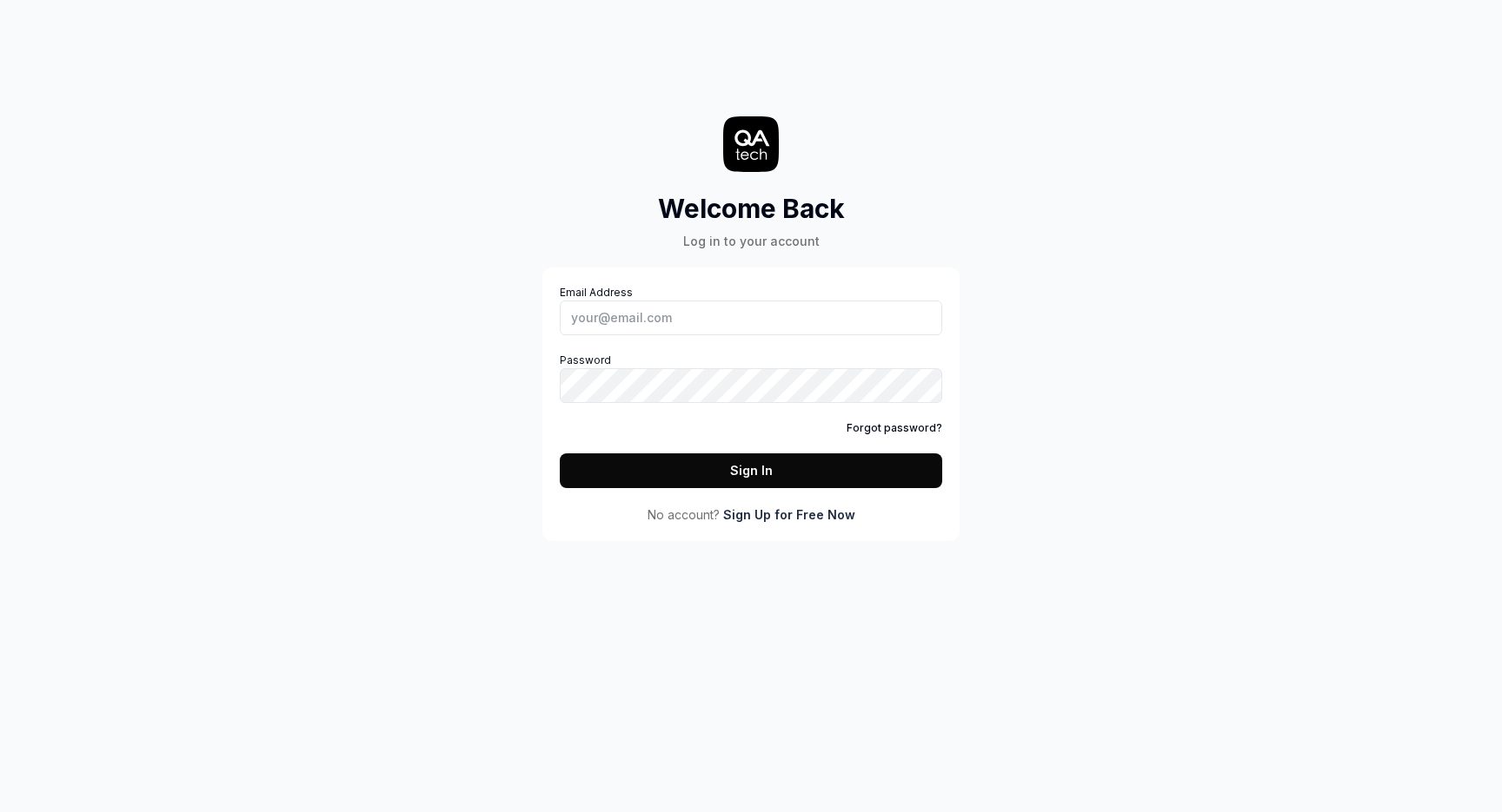
click at [761, 511] on link "Sign Up for Free Now" at bounding box center [789, 514] width 132 height 18
click at [785, 315] on input "Email Address" at bounding box center [750, 318] width 382 height 34
click at [662, 306] on input "Email Address" at bounding box center [750, 318] width 382 height 34
click at [444, 434] on div "Welcome Back Log in to your account Email Address Password Forgot password? Sig…" at bounding box center [751, 406] width 1502 height 812
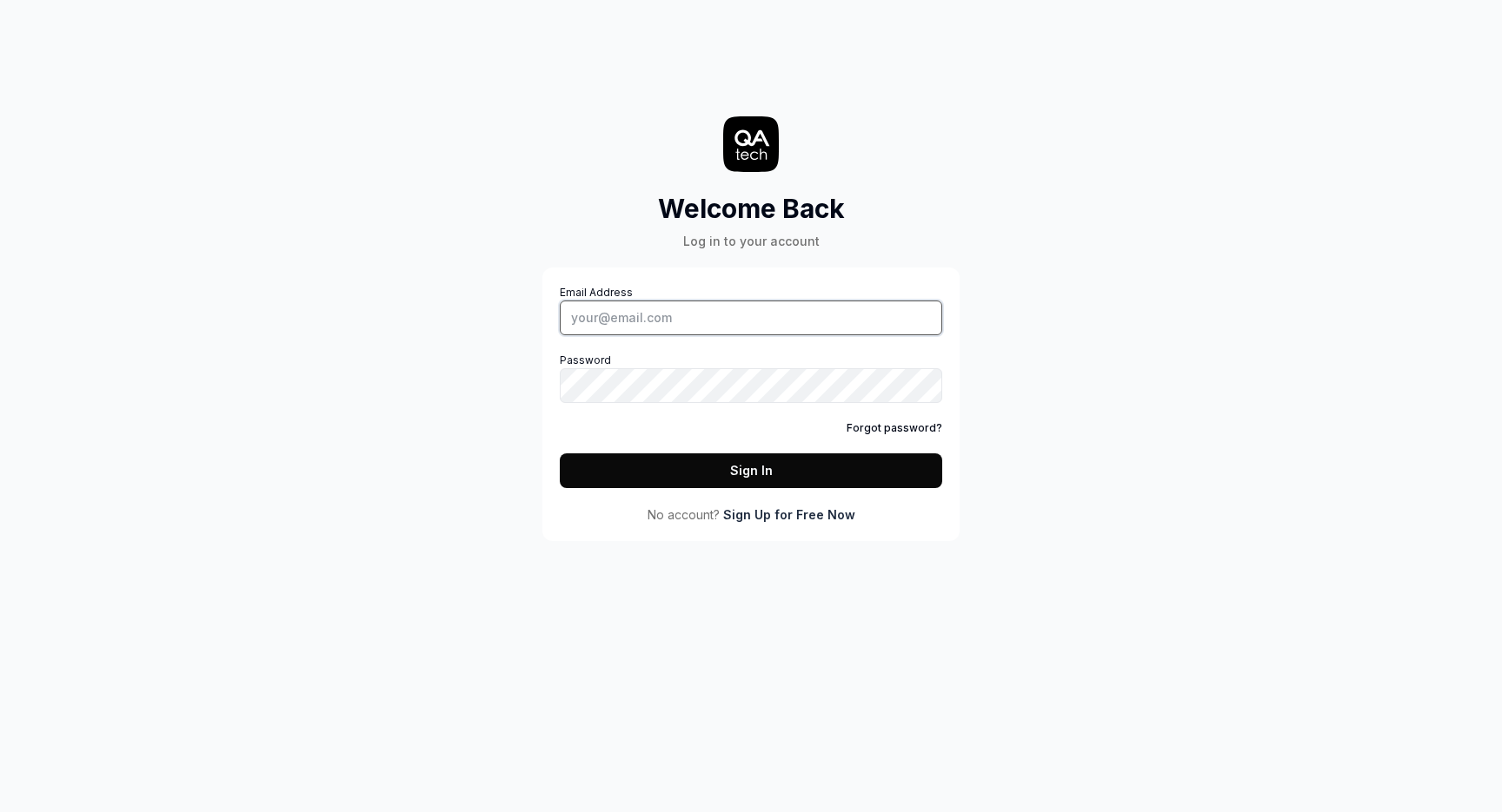
click at [690, 313] on input "Email Address" at bounding box center [750, 318] width 382 height 34
click at [513, 532] on div "Welcome Back Log in to your account Email Address Password Forgot password? Sig…" at bounding box center [751, 287] width 521 height 507
click at [803, 521] on link "Sign Up for Free Now" at bounding box center [789, 514] width 132 height 18
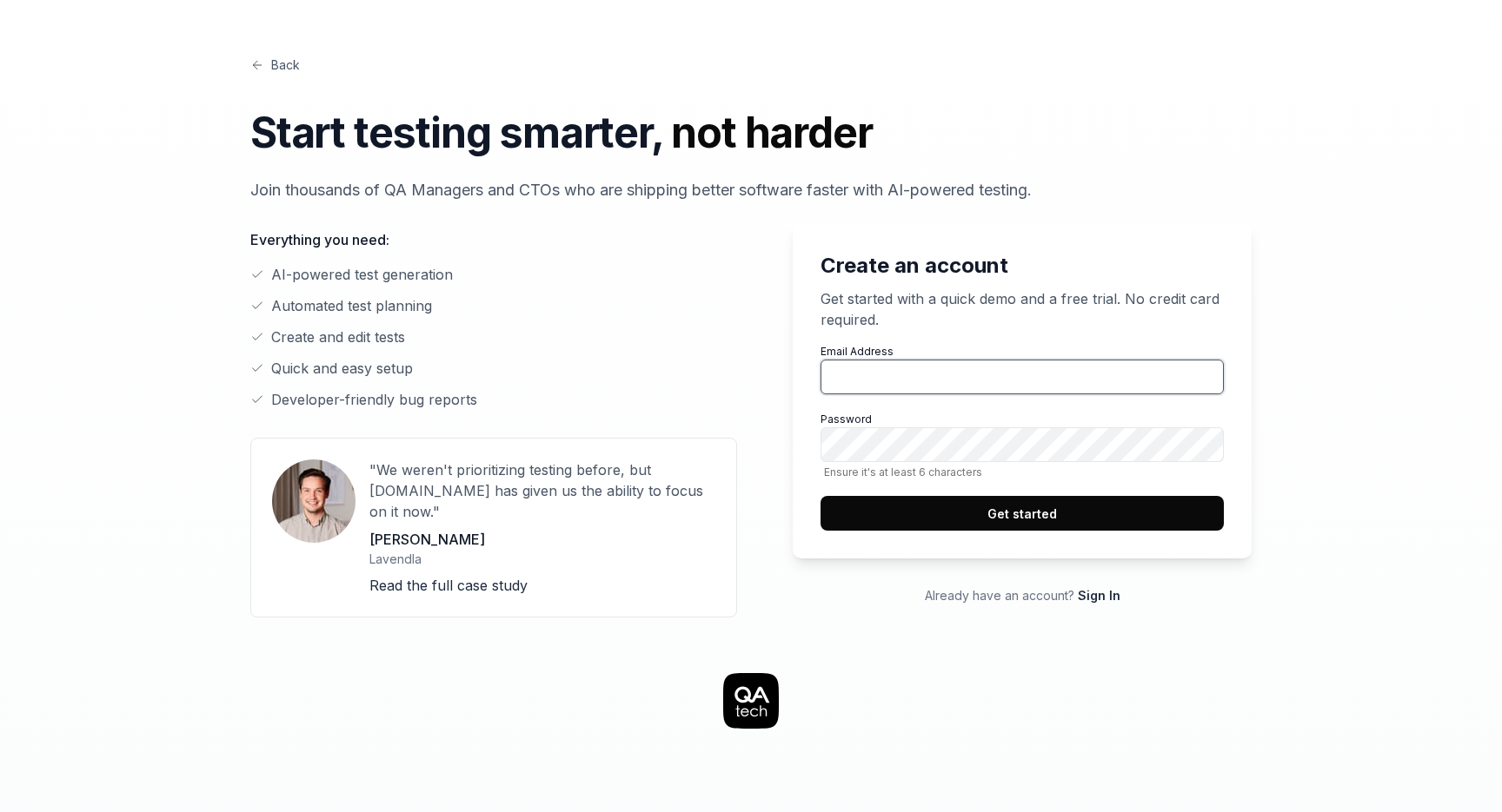
click at [864, 383] on input "Email Address" at bounding box center [1022, 377] width 403 height 34
type input "[EMAIL_ADDRESS][DOMAIN_NAME]"
click at [971, 415] on label "Password Ensure it's at least 6 characters" at bounding box center [1022, 445] width 403 height 67
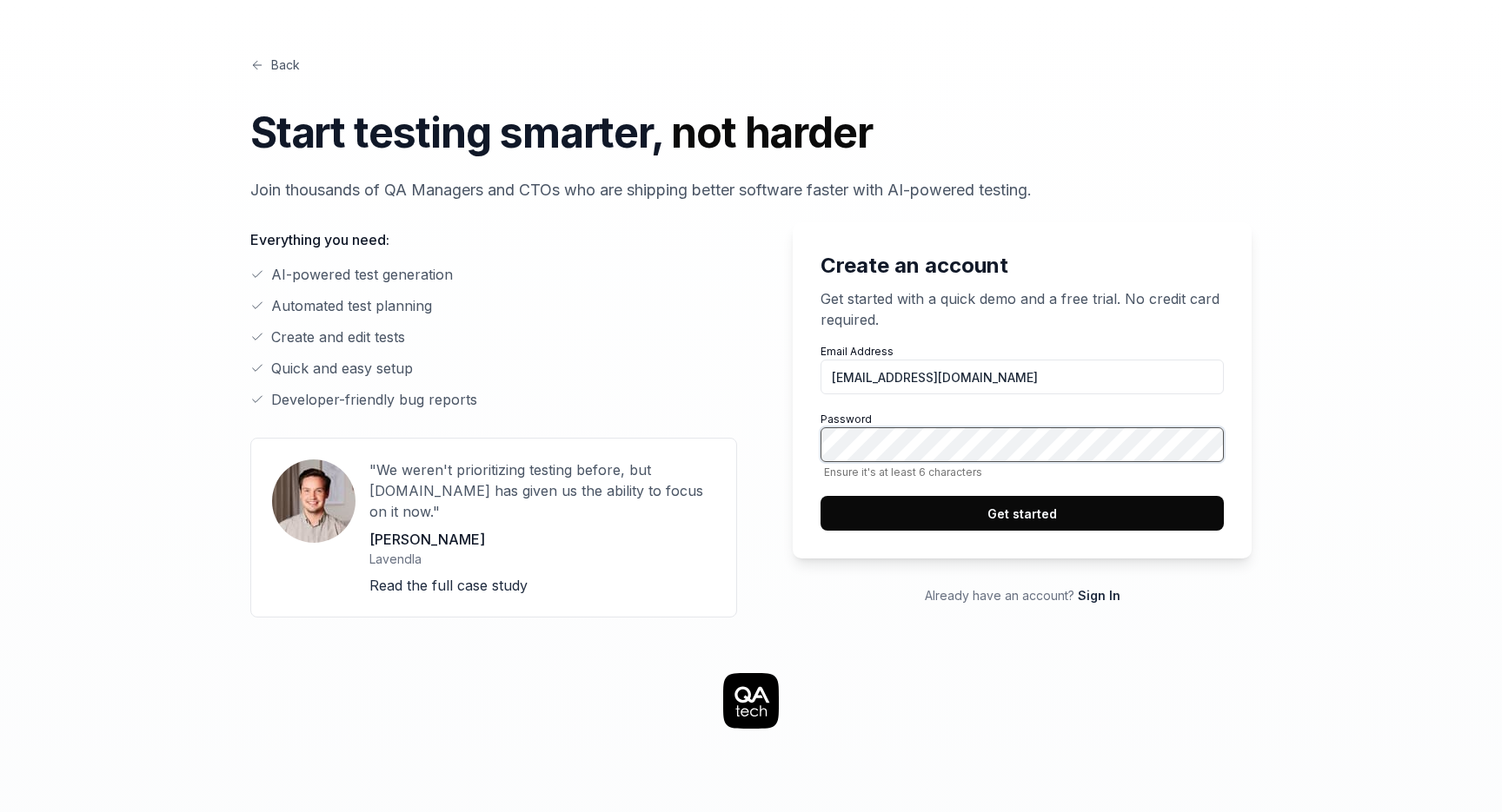
click at [971, 415] on label "Password Ensure it's at least 6 characters" at bounding box center [1022, 445] width 403 height 67
click at [1141, 418] on label "Password Ensure it's at least 6 characters" at bounding box center [1022, 445] width 403 height 67
click at [1058, 505] on button "Get started" at bounding box center [1022, 513] width 403 height 34
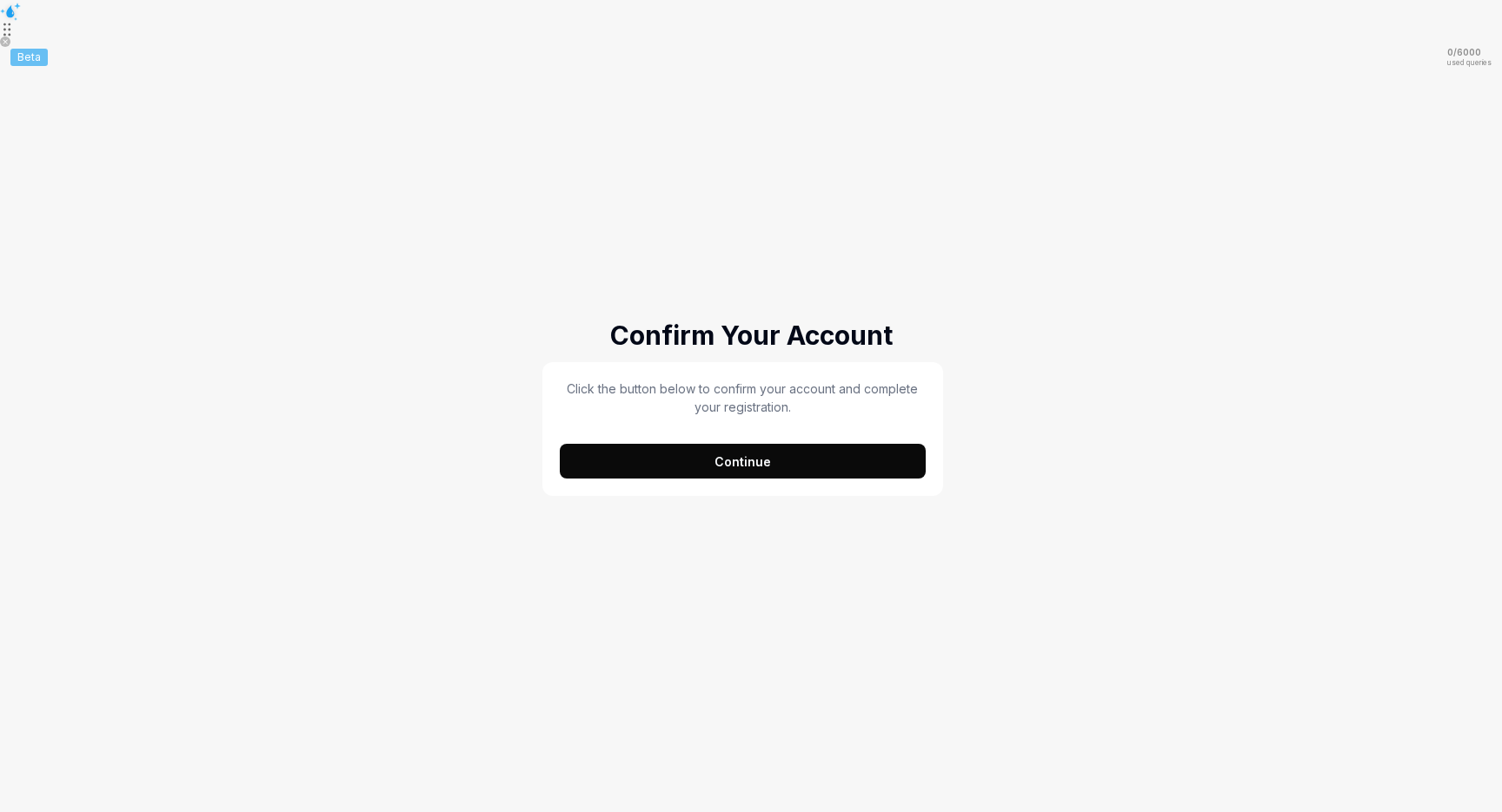
click at [796, 466] on button "Continue" at bounding box center [742, 462] width 366 height 34
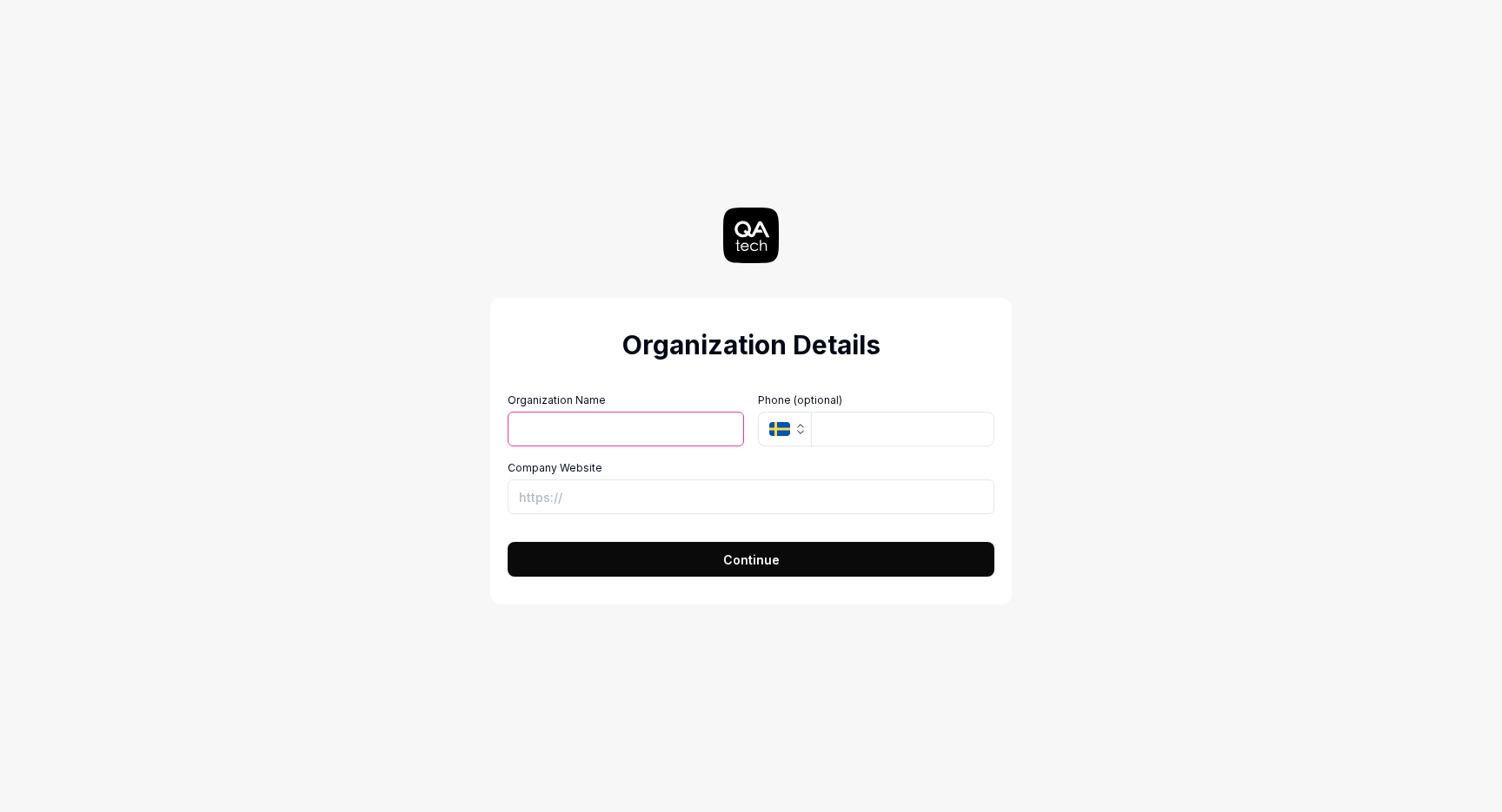
click at [685, 435] on input "Organization Name" at bounding box center [626, 429] width 237 height 34
type input "TMCTech"
click at [797, 445] on button "SE" at bounding box center [784, 429] width 53 height 34
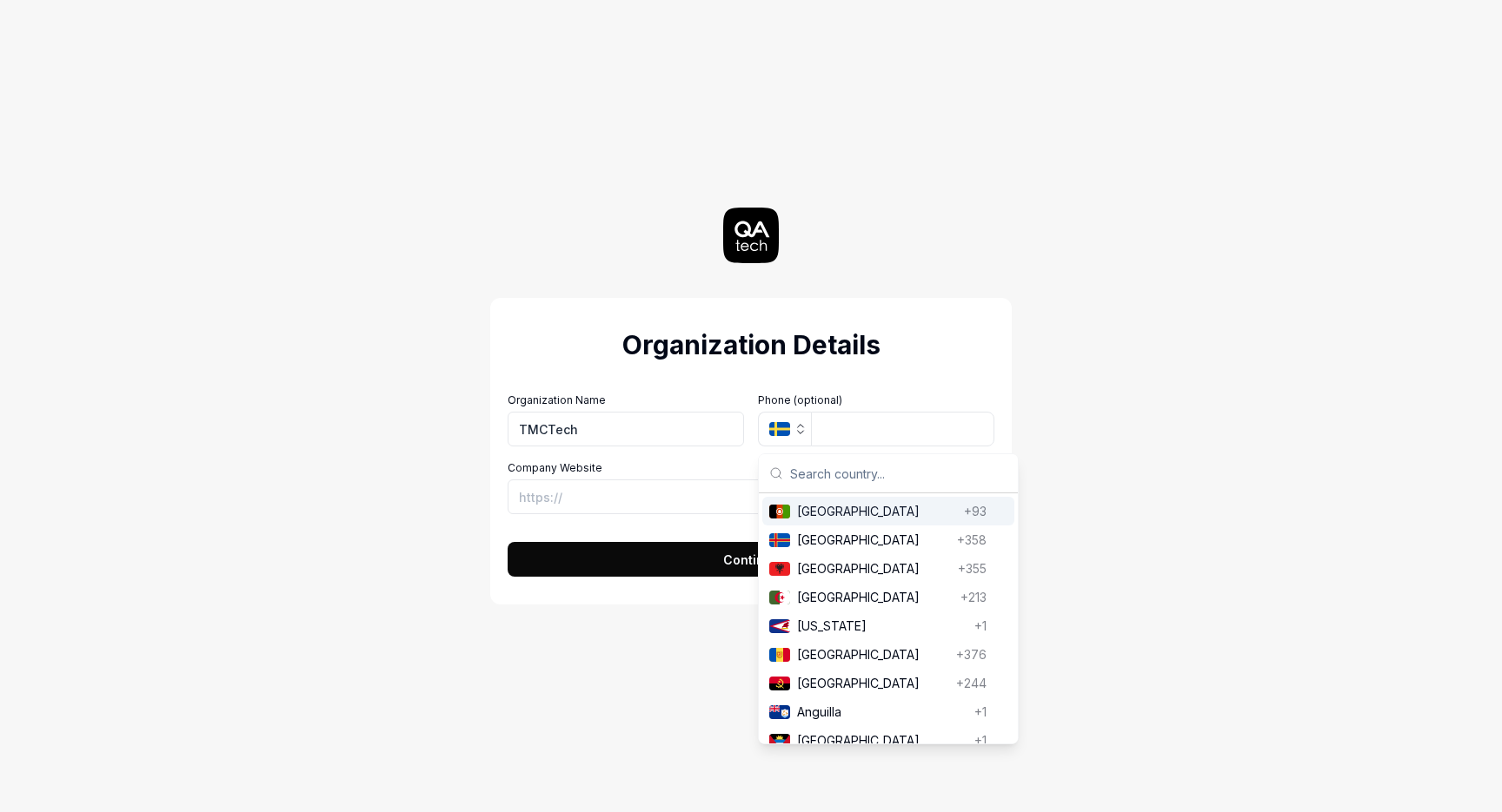
click at [797, 438] on button "SE" at bounding box center [784, 429] width 53 height 34
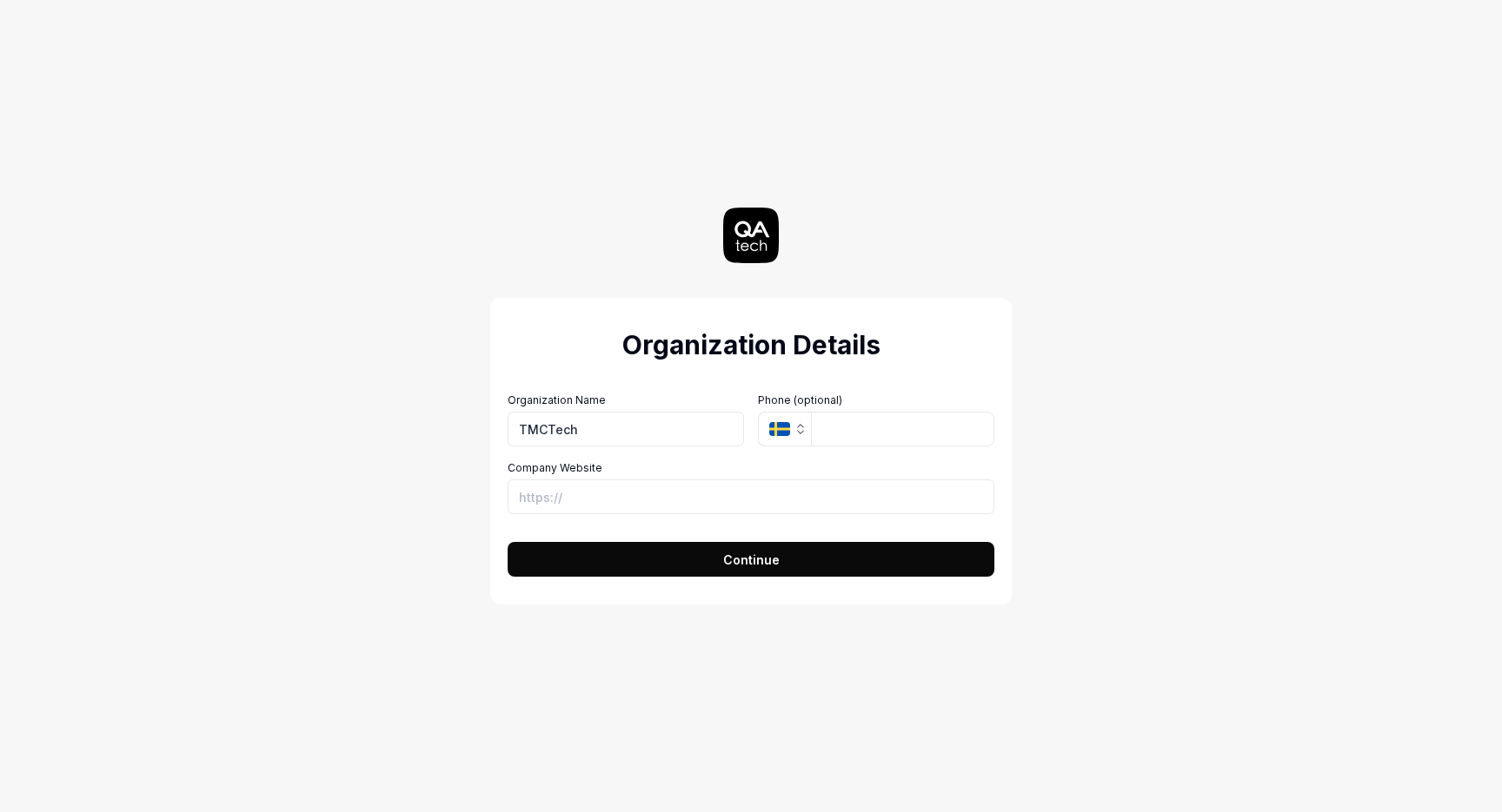
click at [797, 438] on button "SE" at bounding box center [784, 429] width 53 height 34
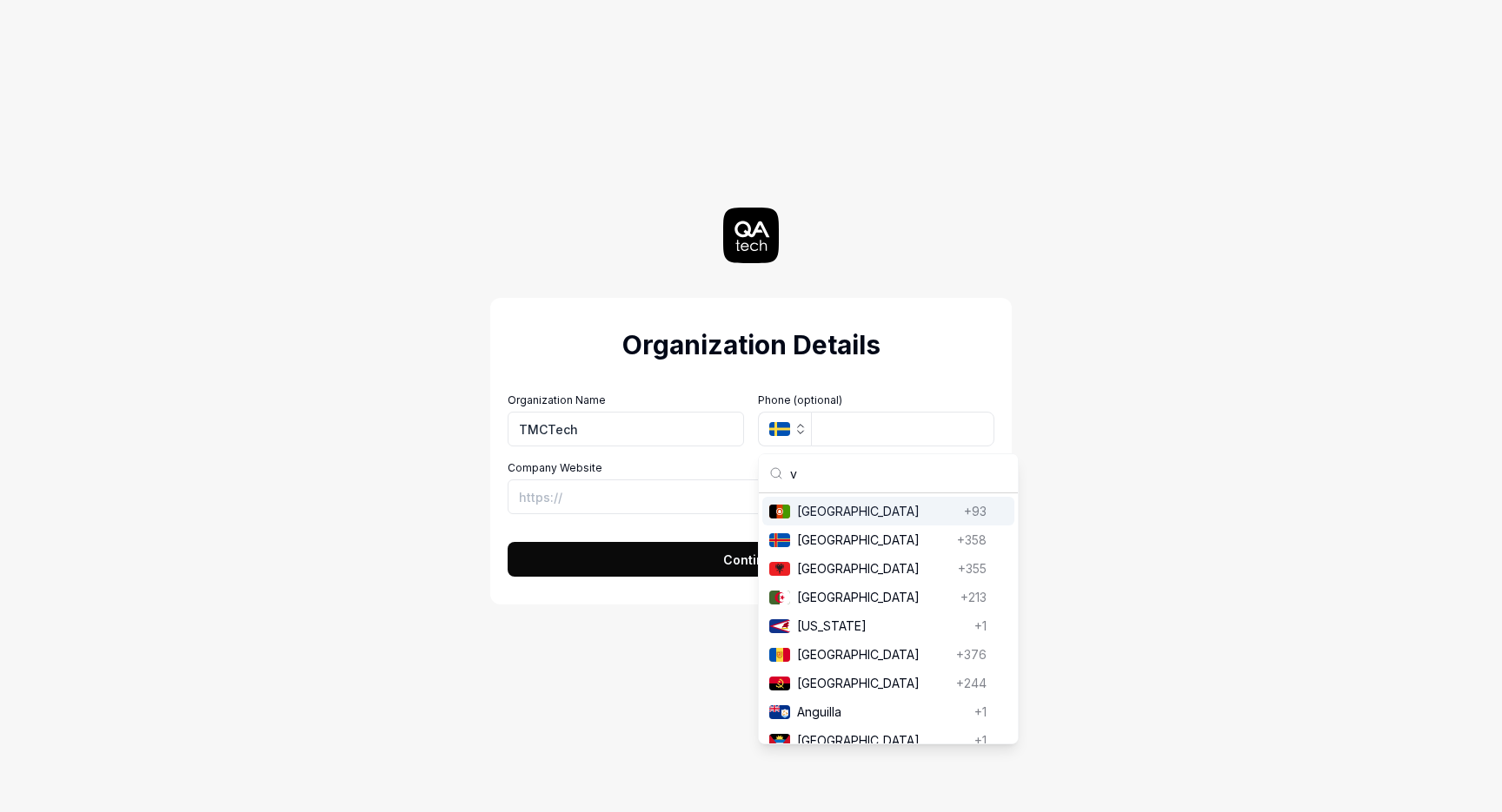
type input "vi"
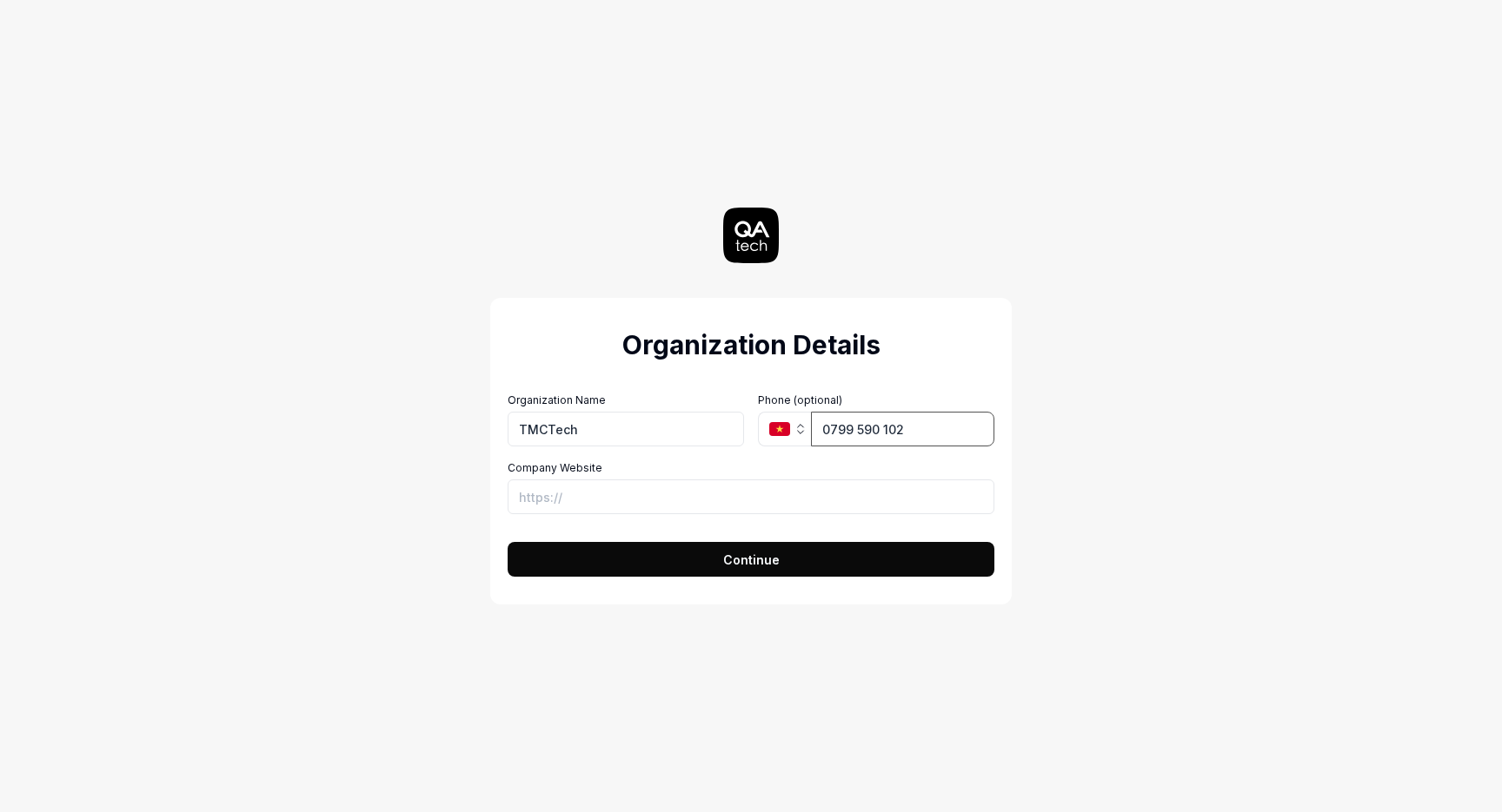
type input "0799 590 102"
type input "https://tmctech.vn"
click at [508, 542] on button "Continue" at bounding box center [751, 559] width 487 height 34
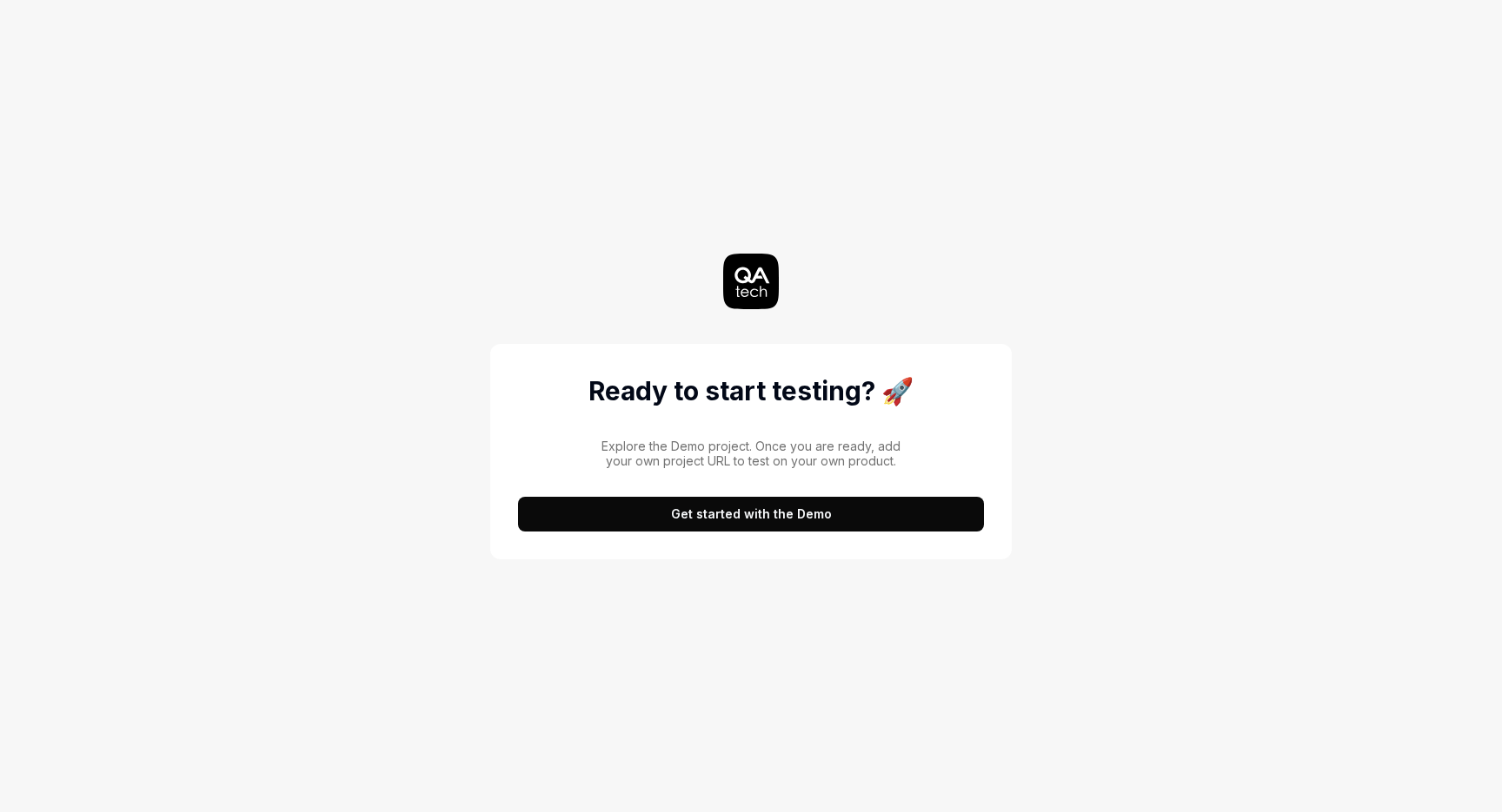
click at [821, 516] on button "Get started with the Demo" at bounding box center [751, 514] width 466 height 34
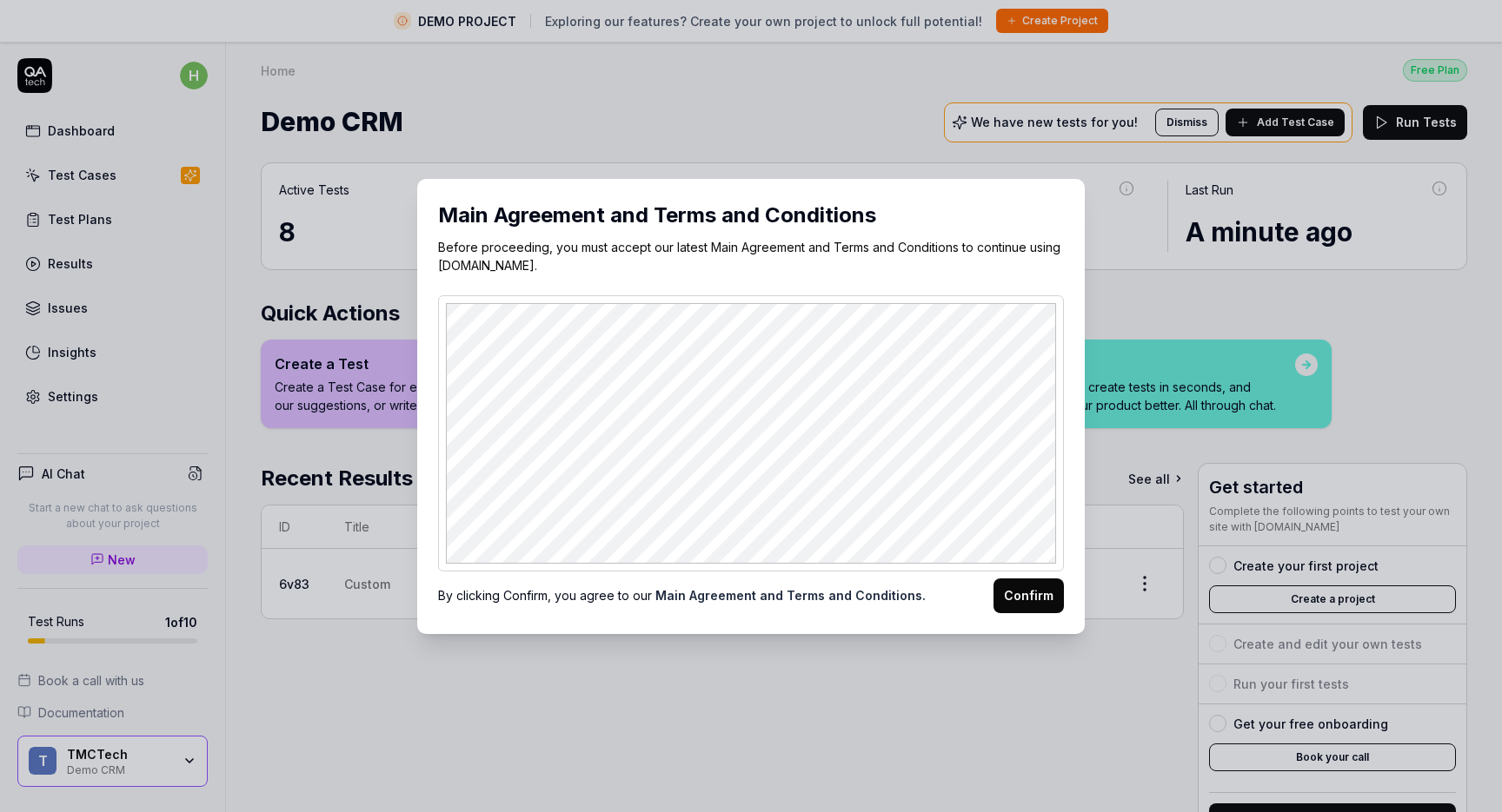
click at [1024, 587] on button "Confirm" at bounding box center [1028, 596] width 70 height 34
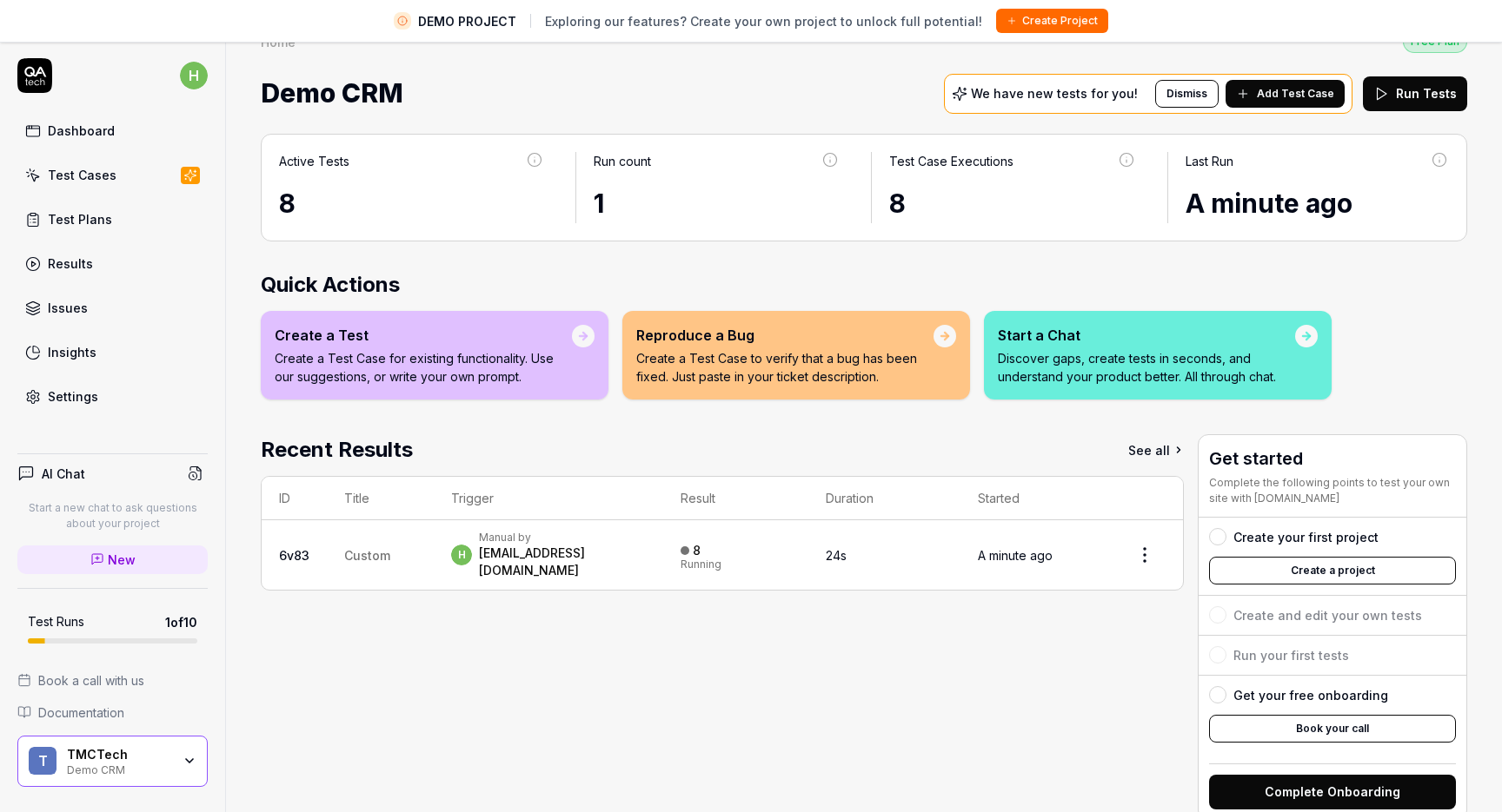
scroll to position [41, 0]
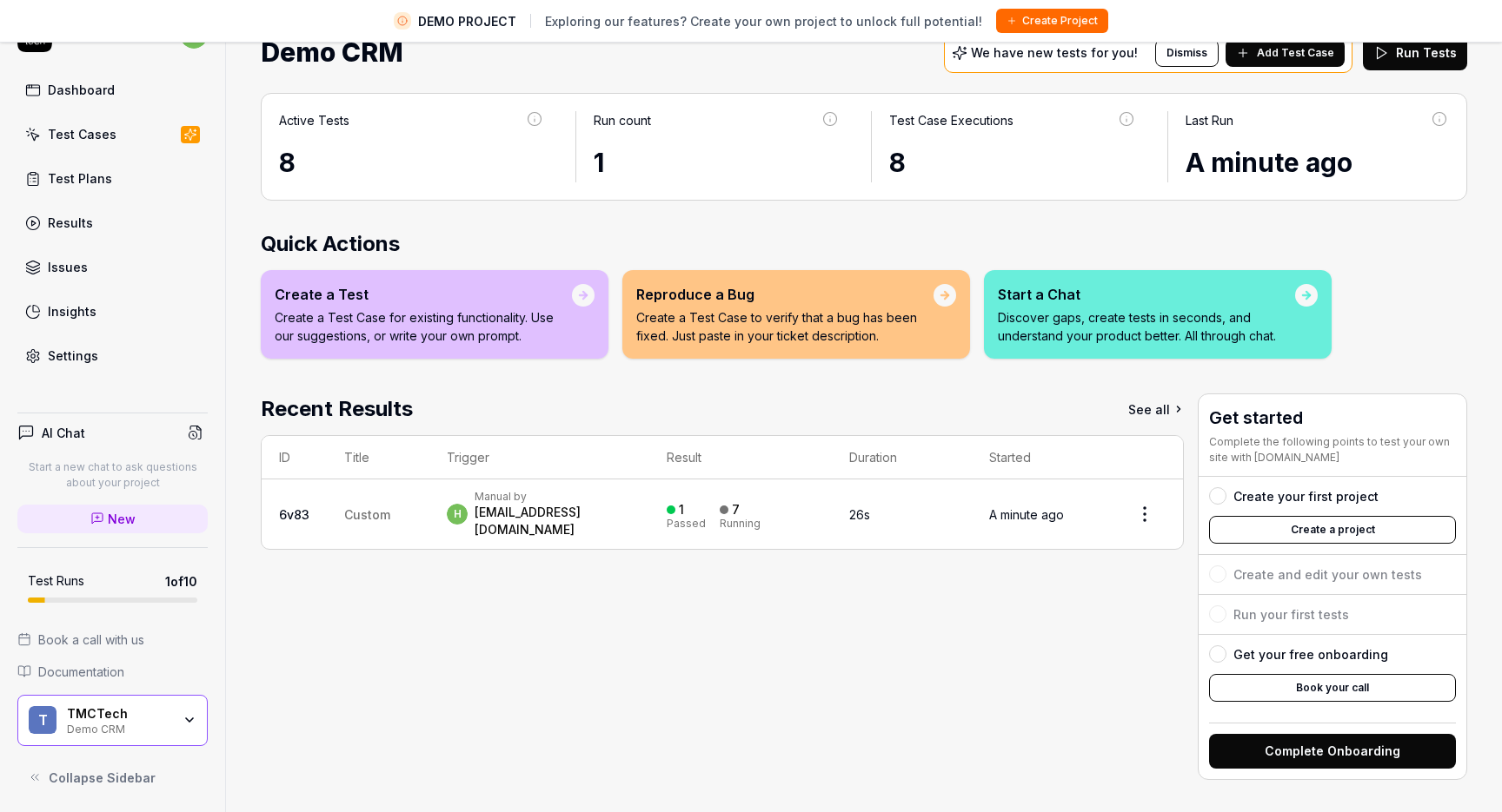
click at [144, 708] on div "TMCTech" at bounding box center [119, 714] width 104 height 15
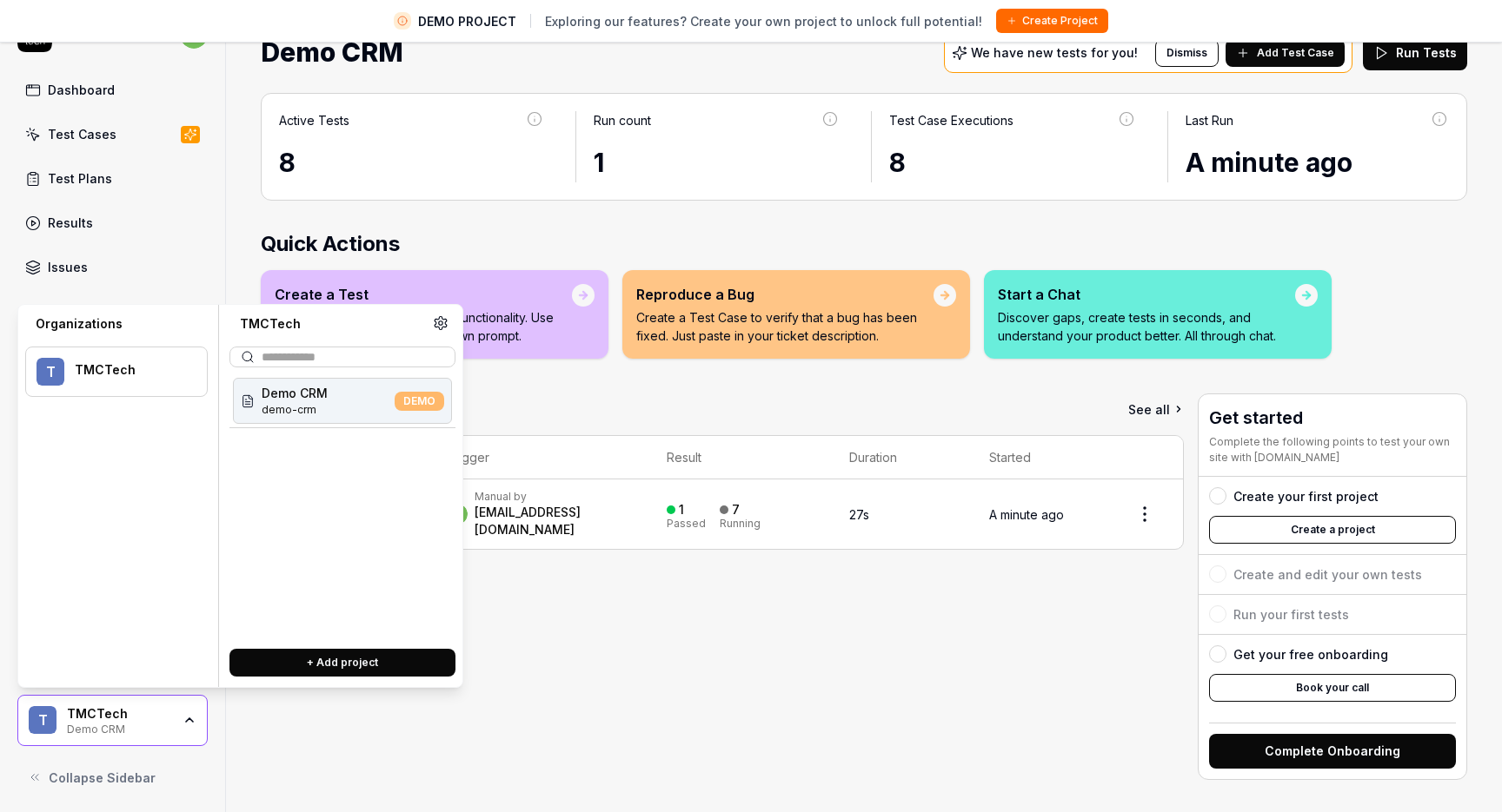
click at [235, 728] on div "Active Tests 8 Run count 1 Test Case Executions 8 Last Run A minute ago Quick A…" at bounding box center [864, 445] width 1276 height 739
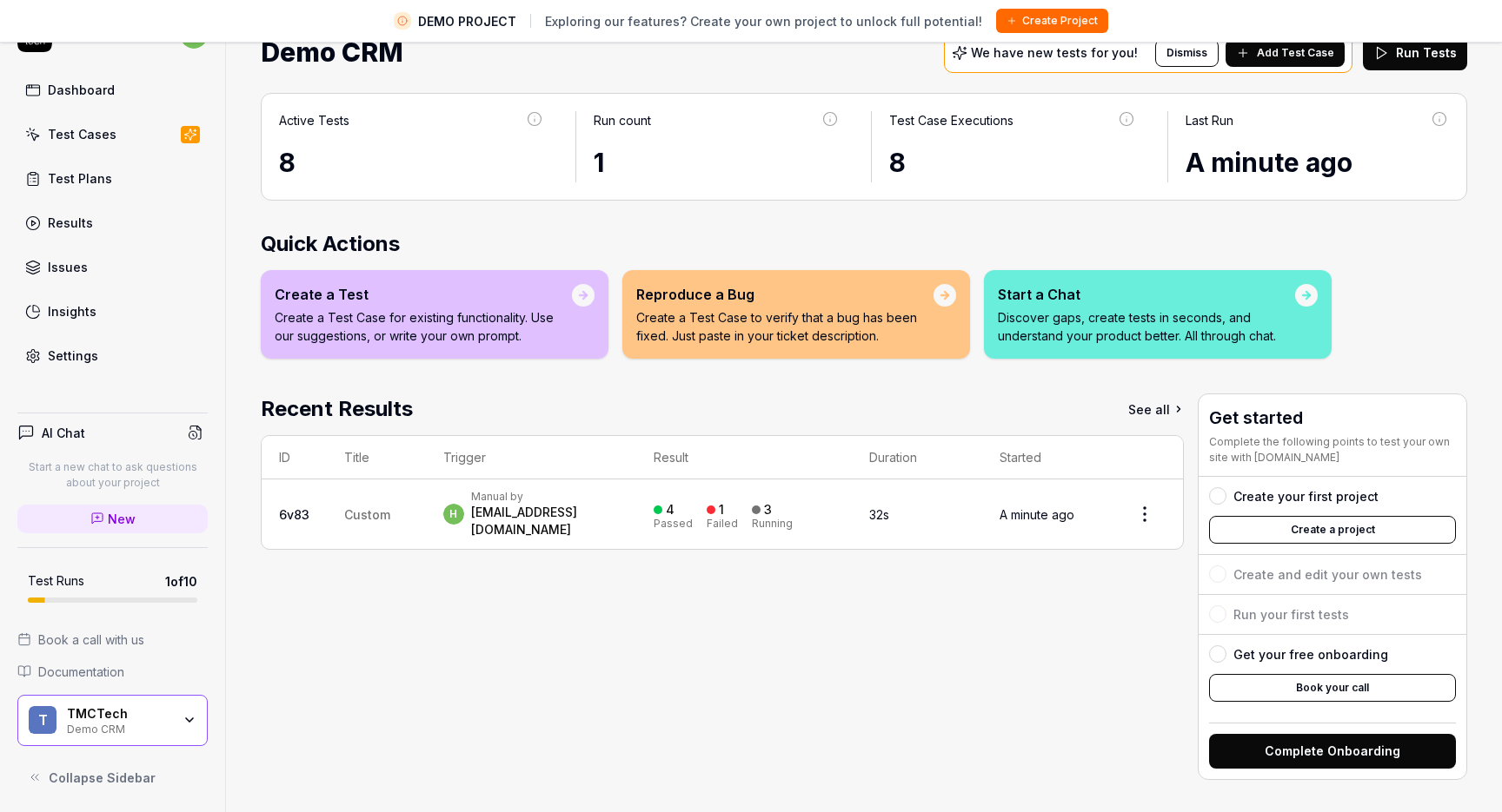
click at [344, 508] on span "Custom" at bounding box center [367, 514] width 46 height 14
click at [716, 522] on td "4 Passed 1 Failed 3 Running" at bounding box center [743, 514] width 216 height 70
click at [693, 519] on div "Passed" at bounding box center [672, 524] width 39 height 11
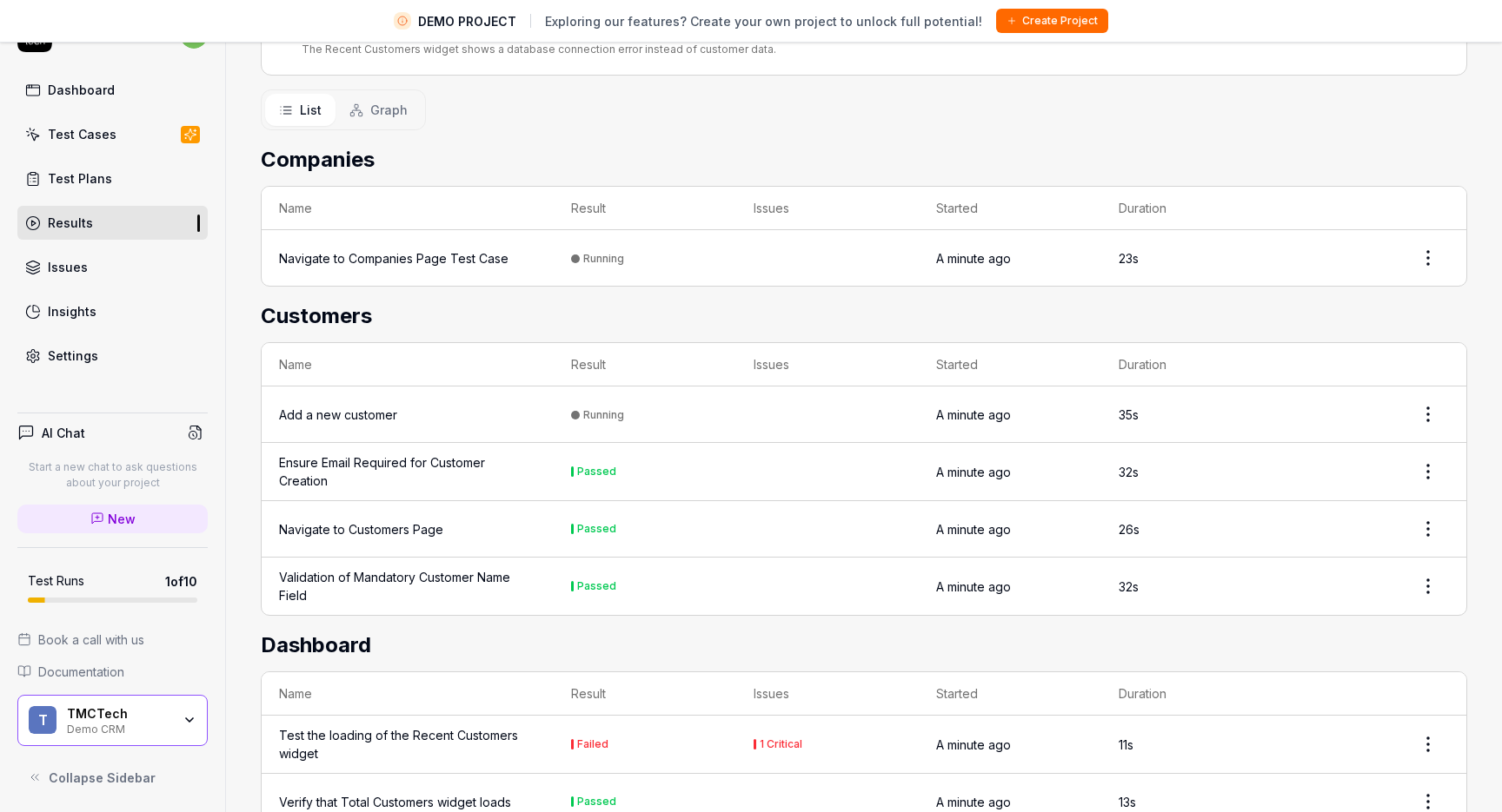
scroll to position [324, 0]
click at [375, 95] on button "Graph" at bounding box center [378, 111] width 86 height 33
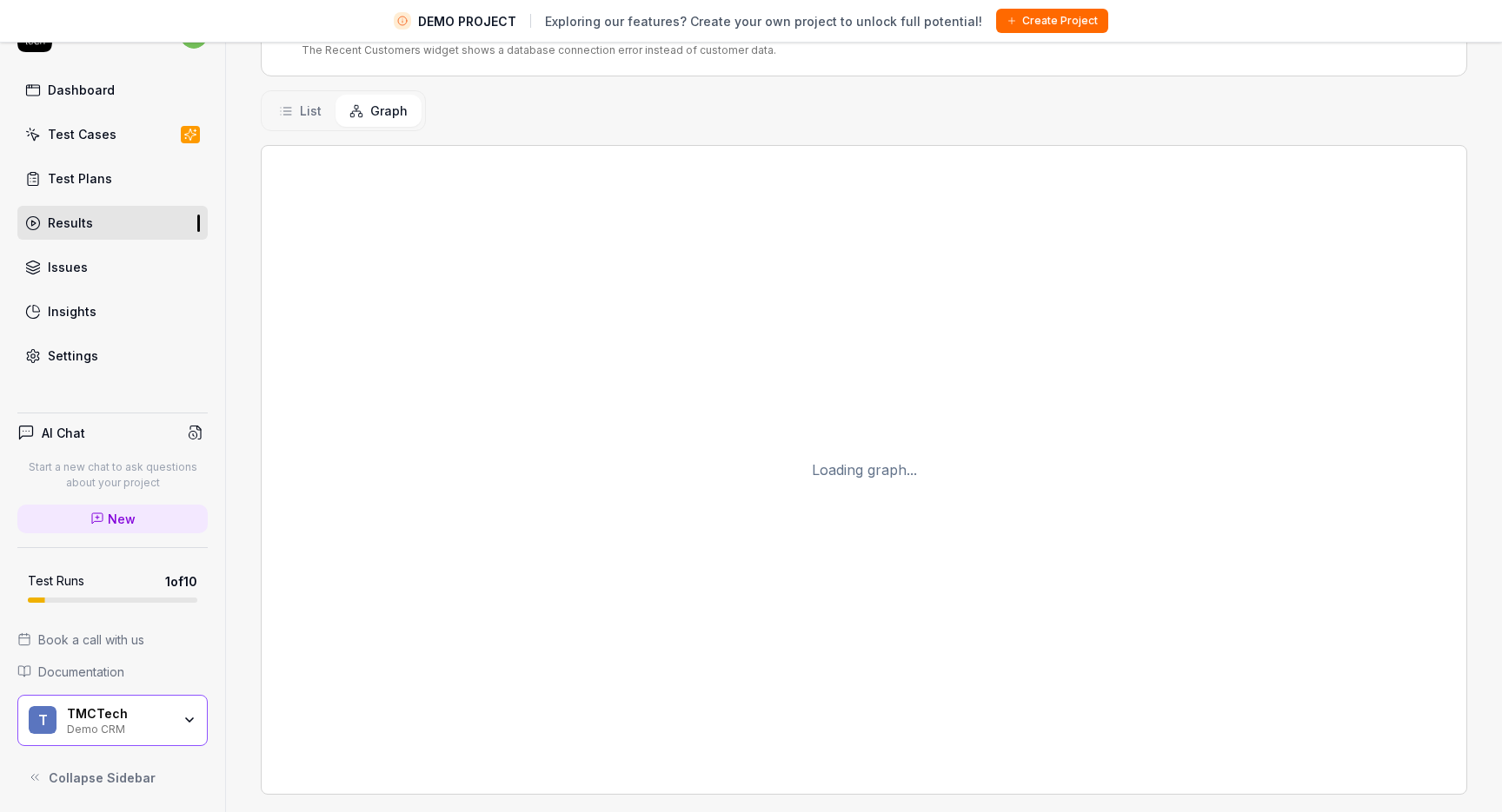
scroll to position [324, 0]
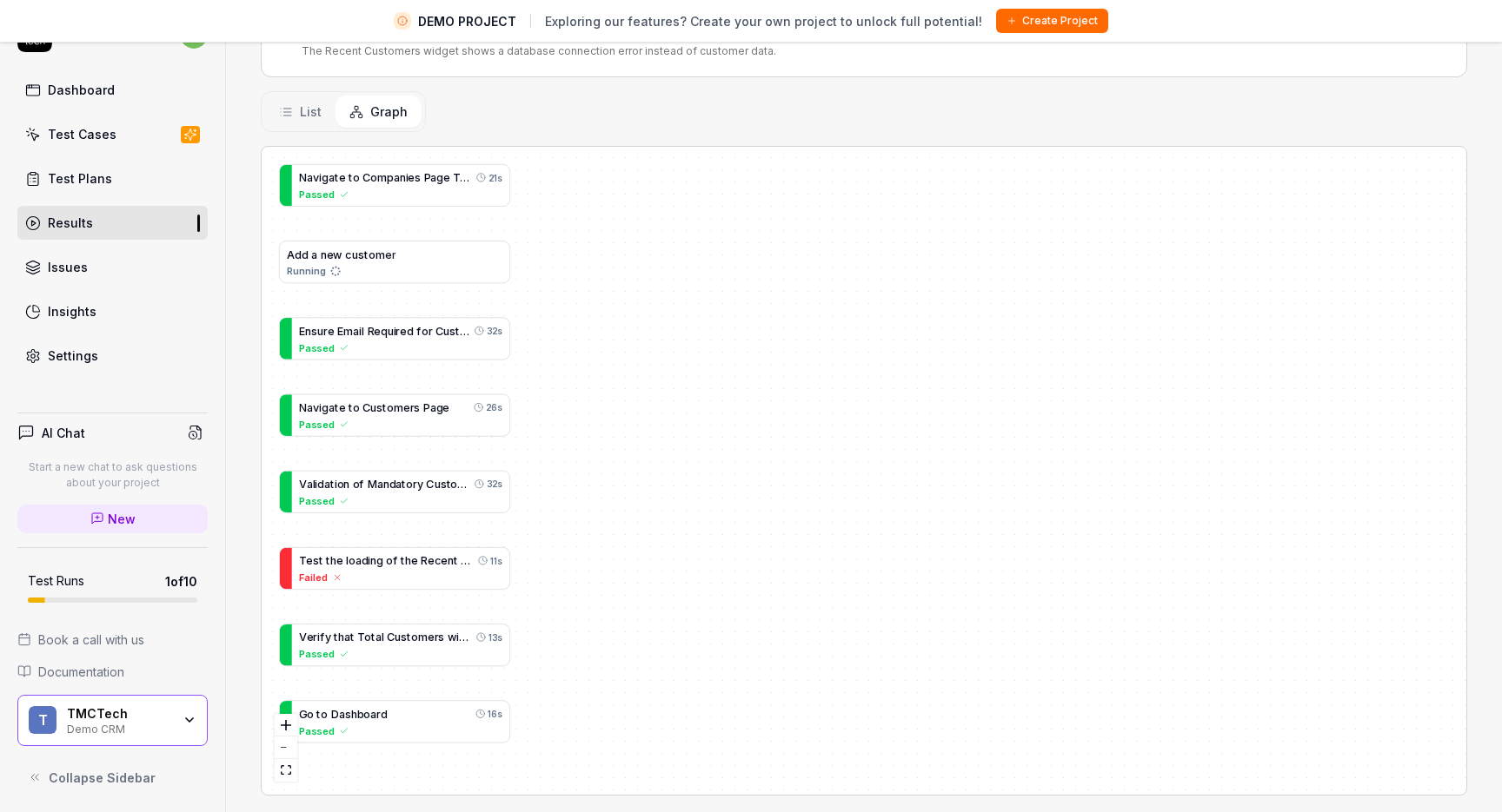
click at [308, 102] on span "List" at bounding box center [310, 111] width 22 height 18
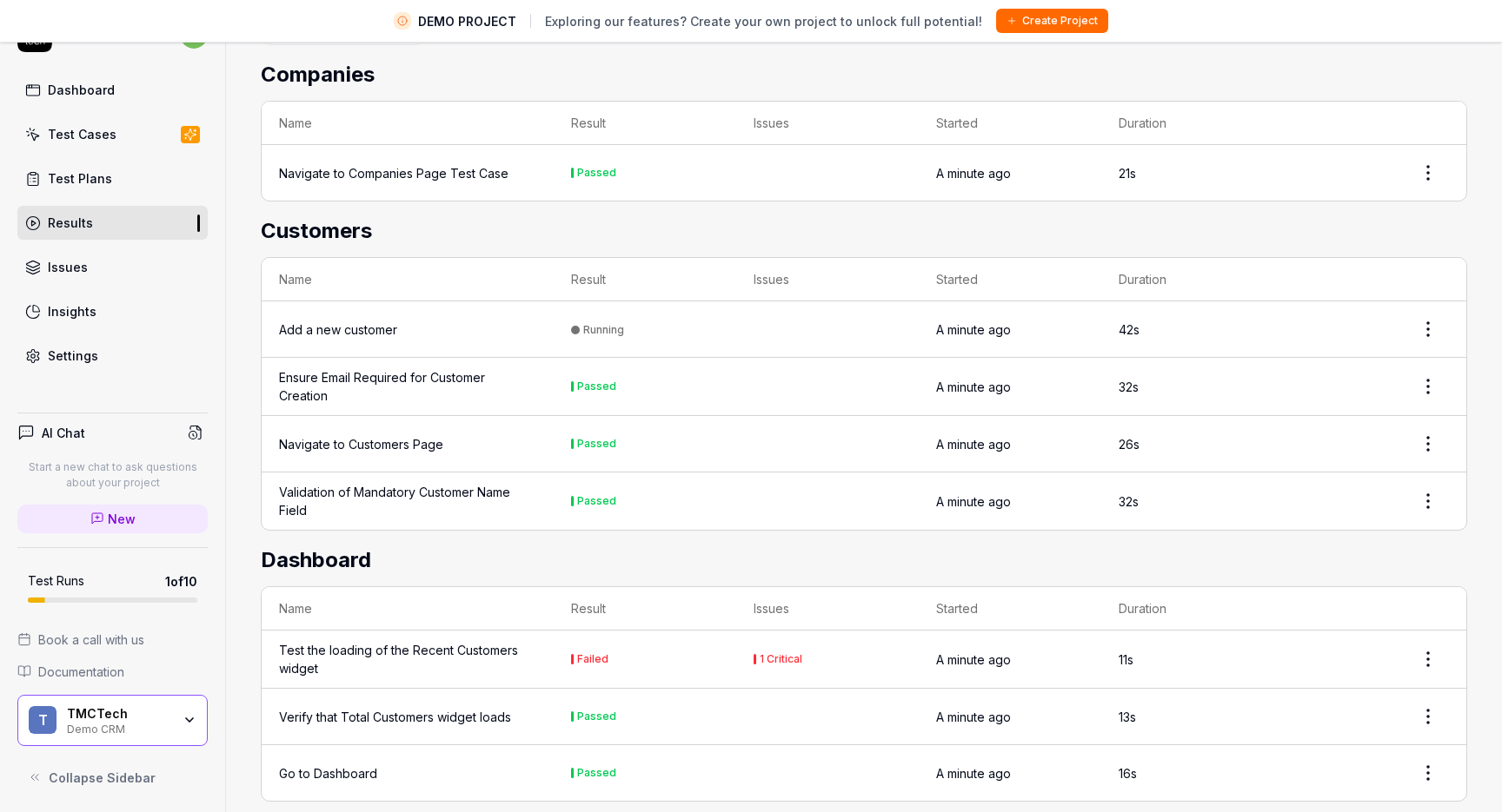
scroll to position [380, 0]
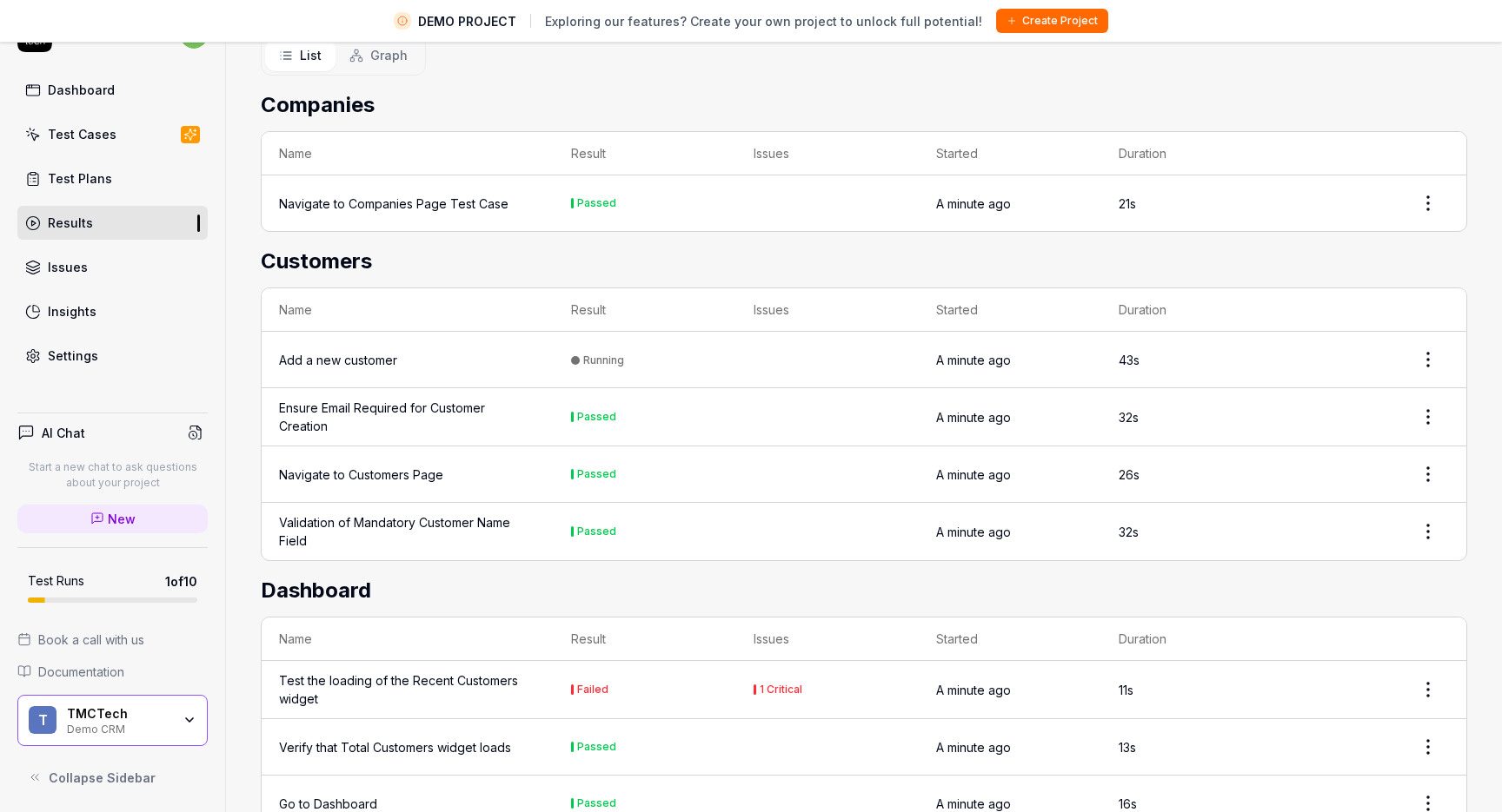
click at [410, 688] on td "Test the loading of the Recent Customers widget" at bounding box center [407, 690] width 292 height 58
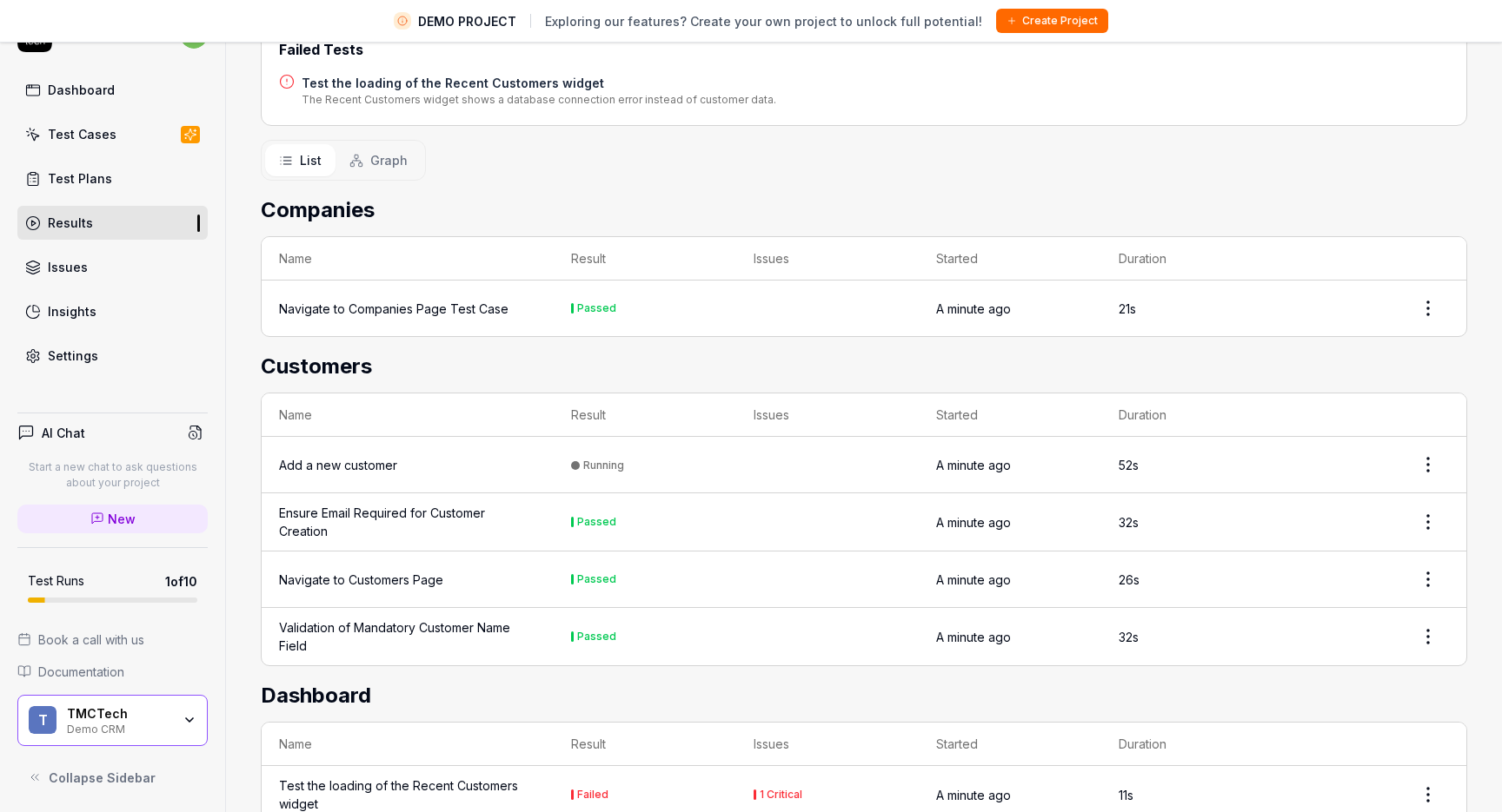
scroll to position [242, 0]
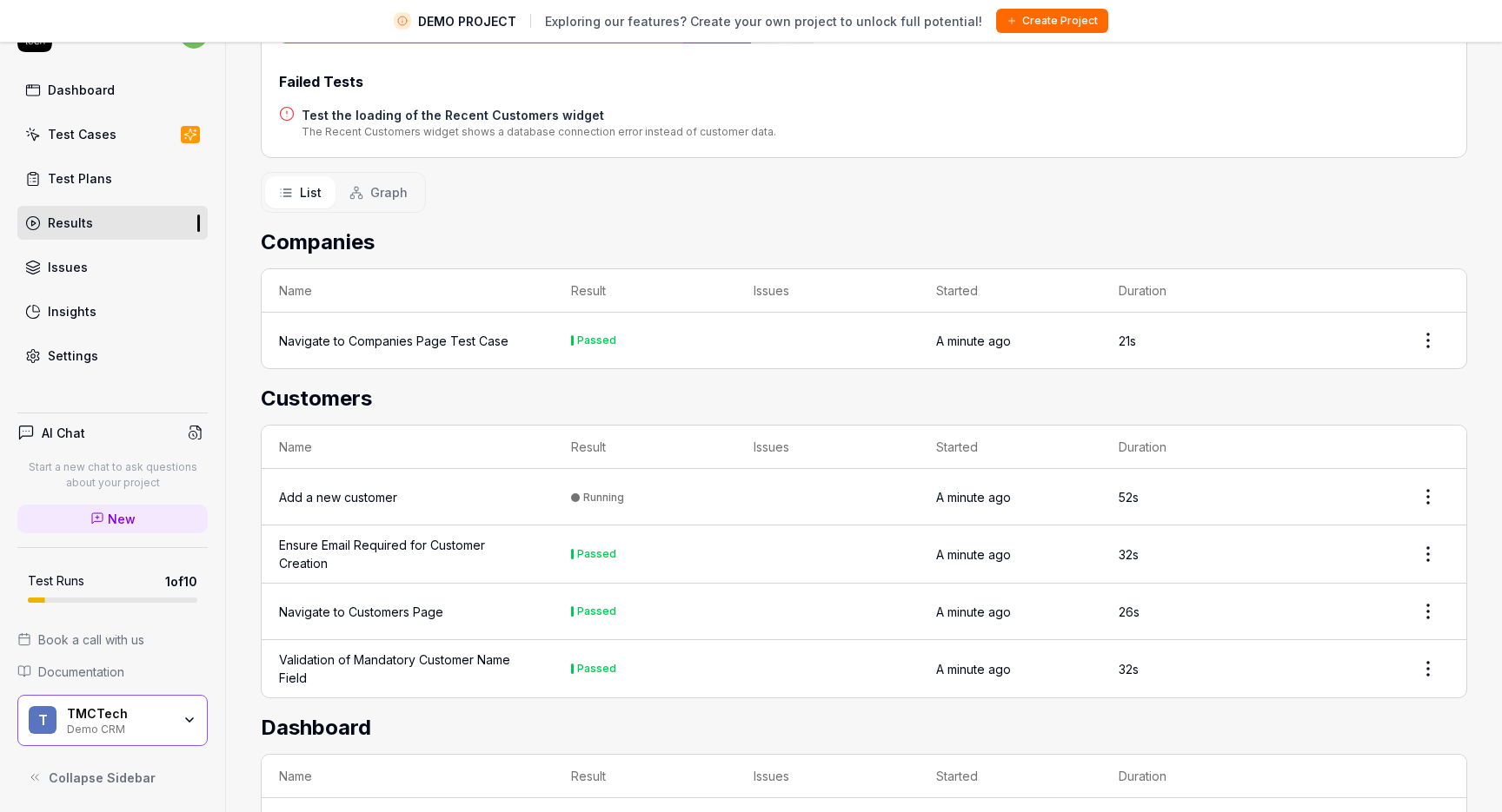
click at [128, 268] on link "Issues" at bounding box center [112, 266] width 191 height 34
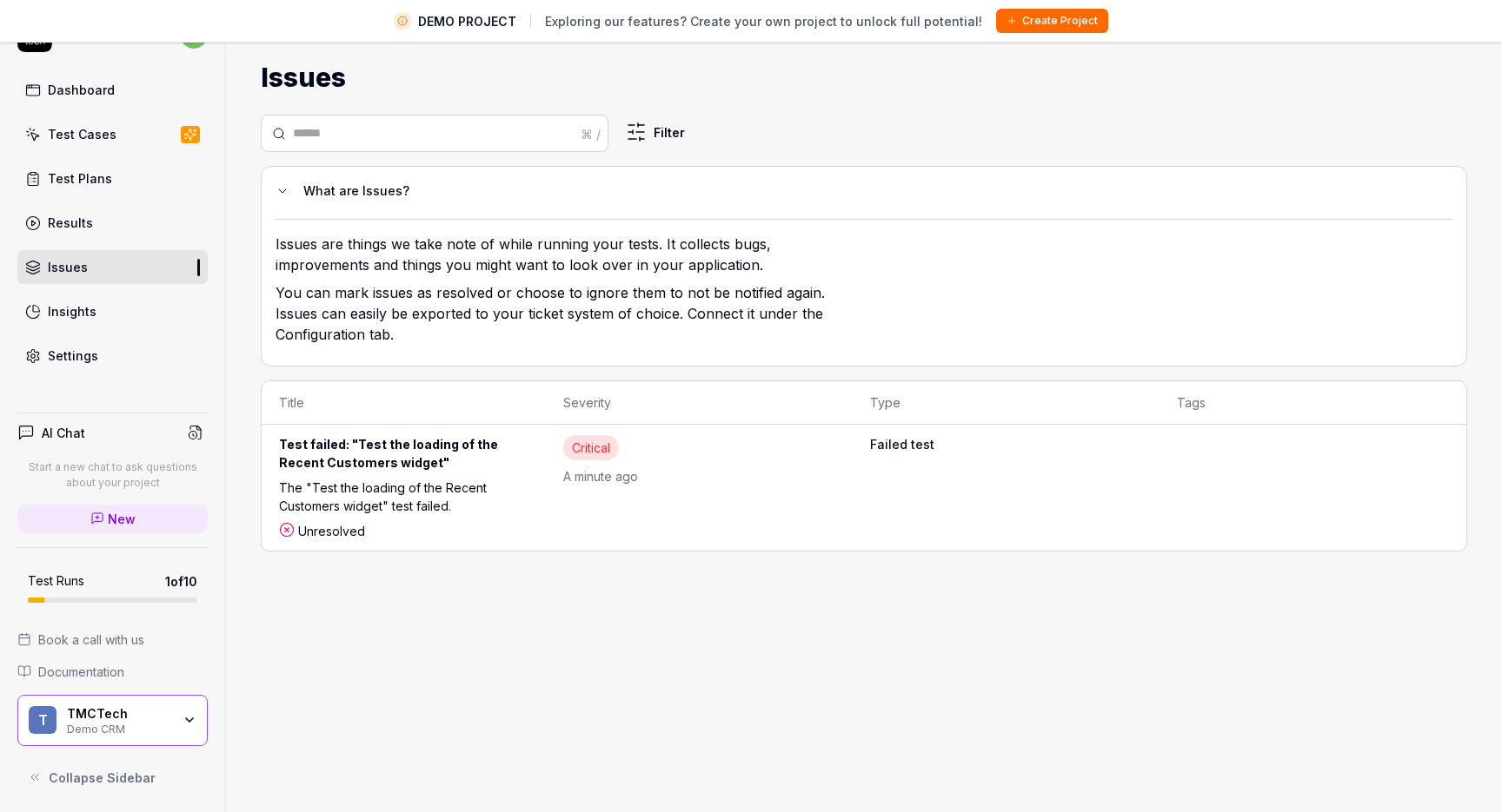
click at [121, 169] on link "Test Plans" at bounding box center [112, 178] width 191 height 34
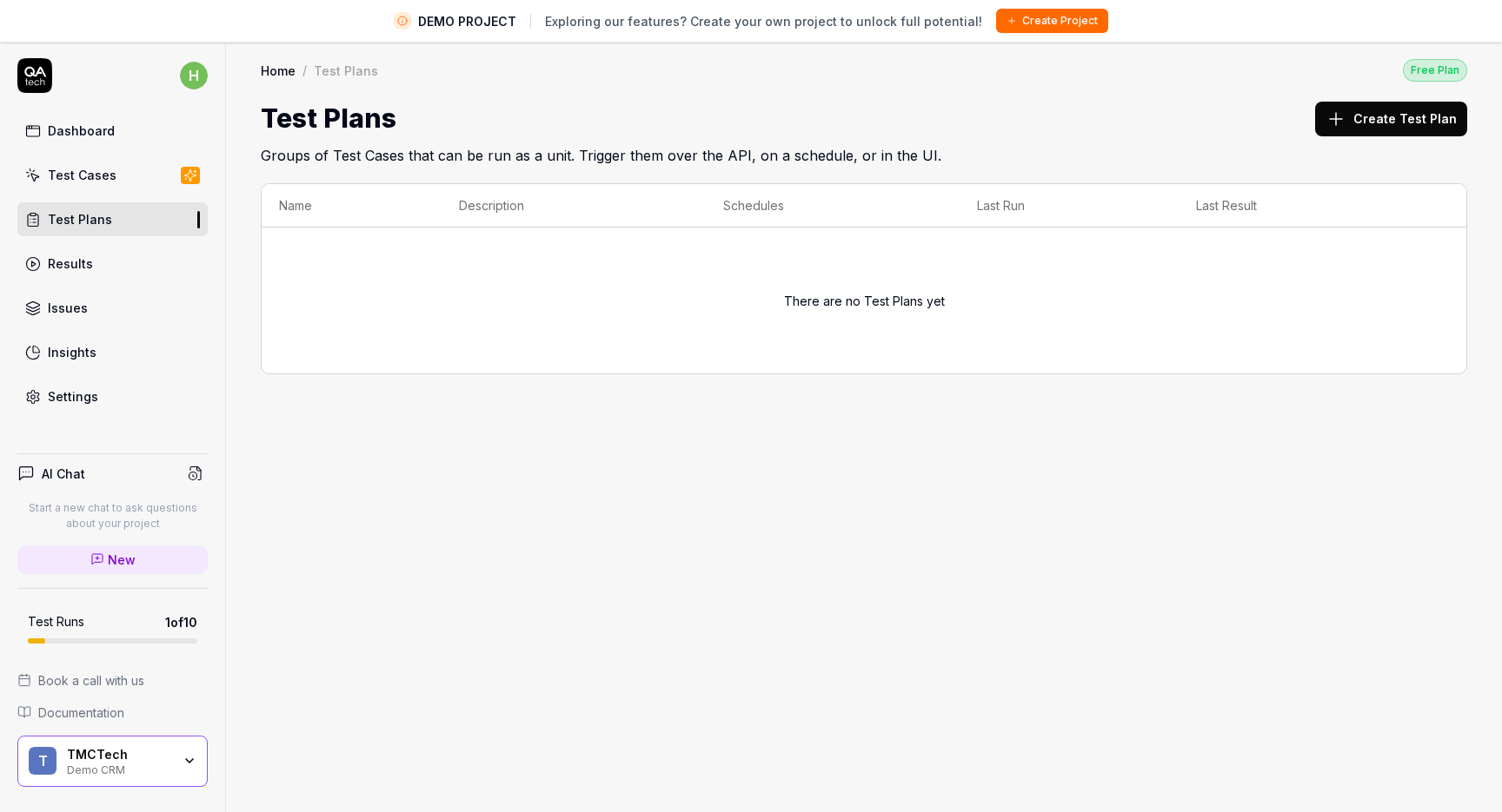
click at [94, 194] on div "Dashboard Test Cases Test Plans Results Issues Insights Settings" at bounding box center [112, 263] width 191 height 300
click at [103, 173] on div "Test Cases" at bounding box center [82, 174] width 69 height 18
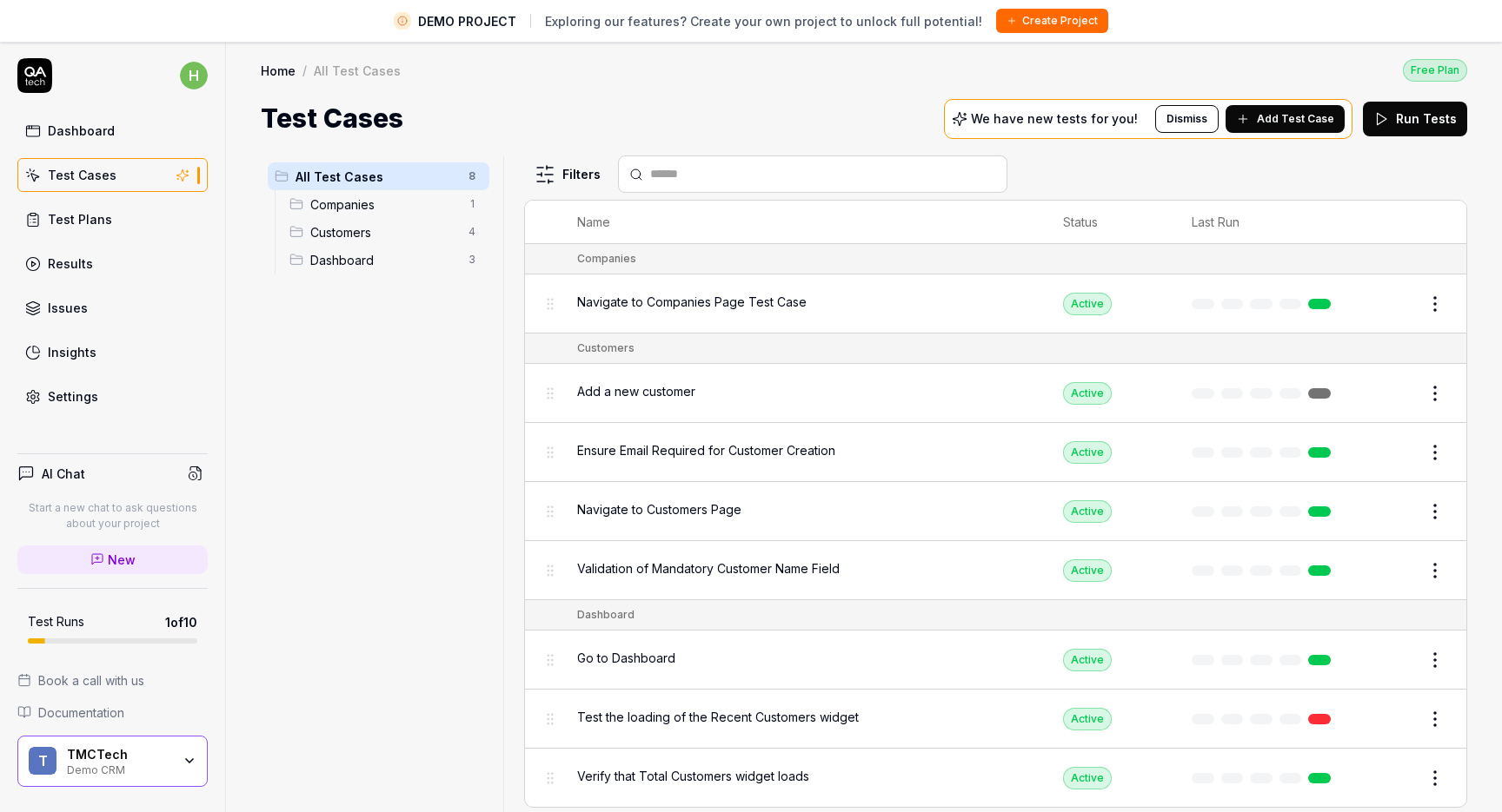
click at [123, 127] on link "Dashboard" at bounding box center [112, 130] width 191 height 34
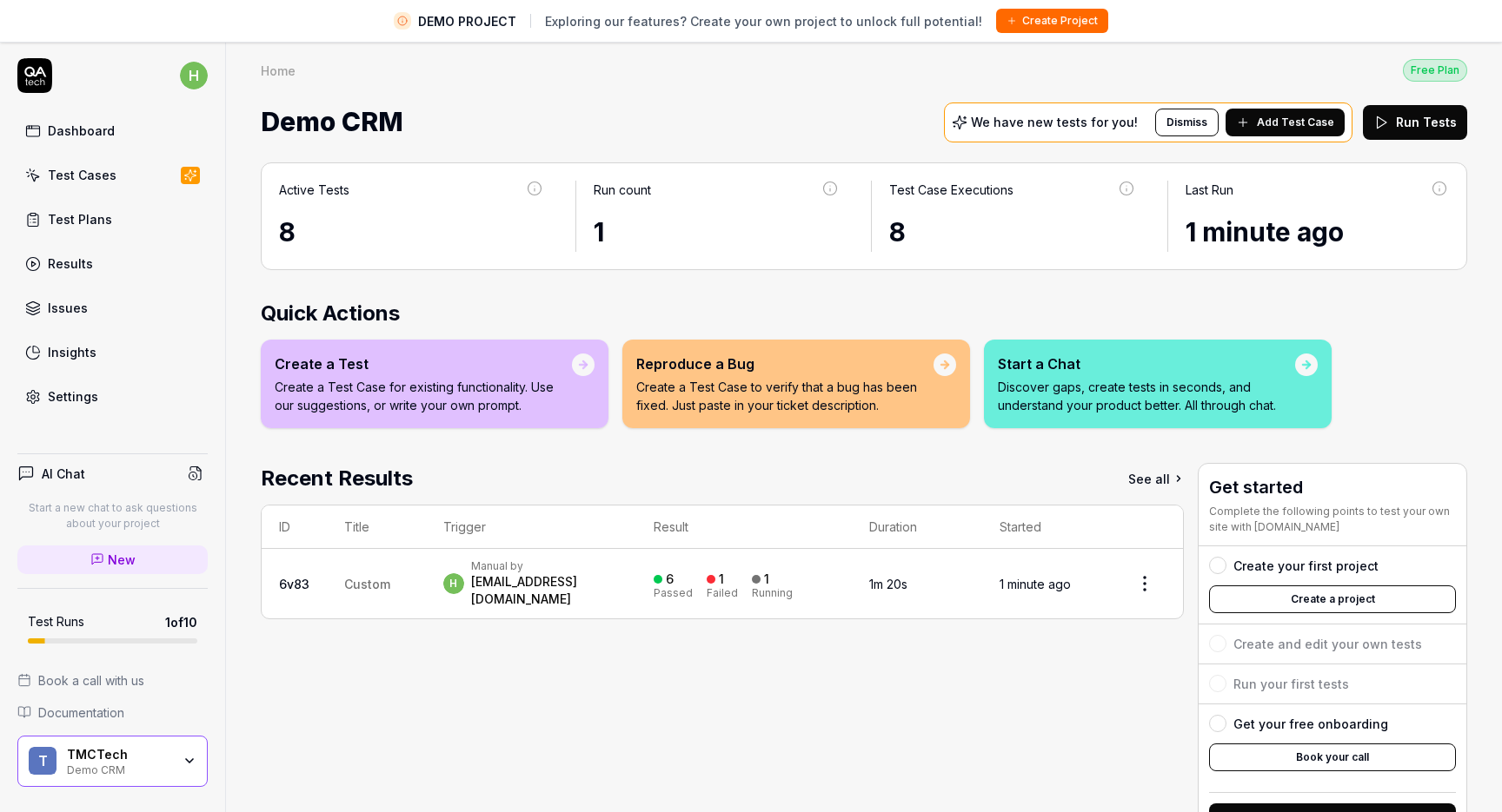
click at [529, 570] on div "Manual by" at bounding box center [545, 566] width 148 height 14
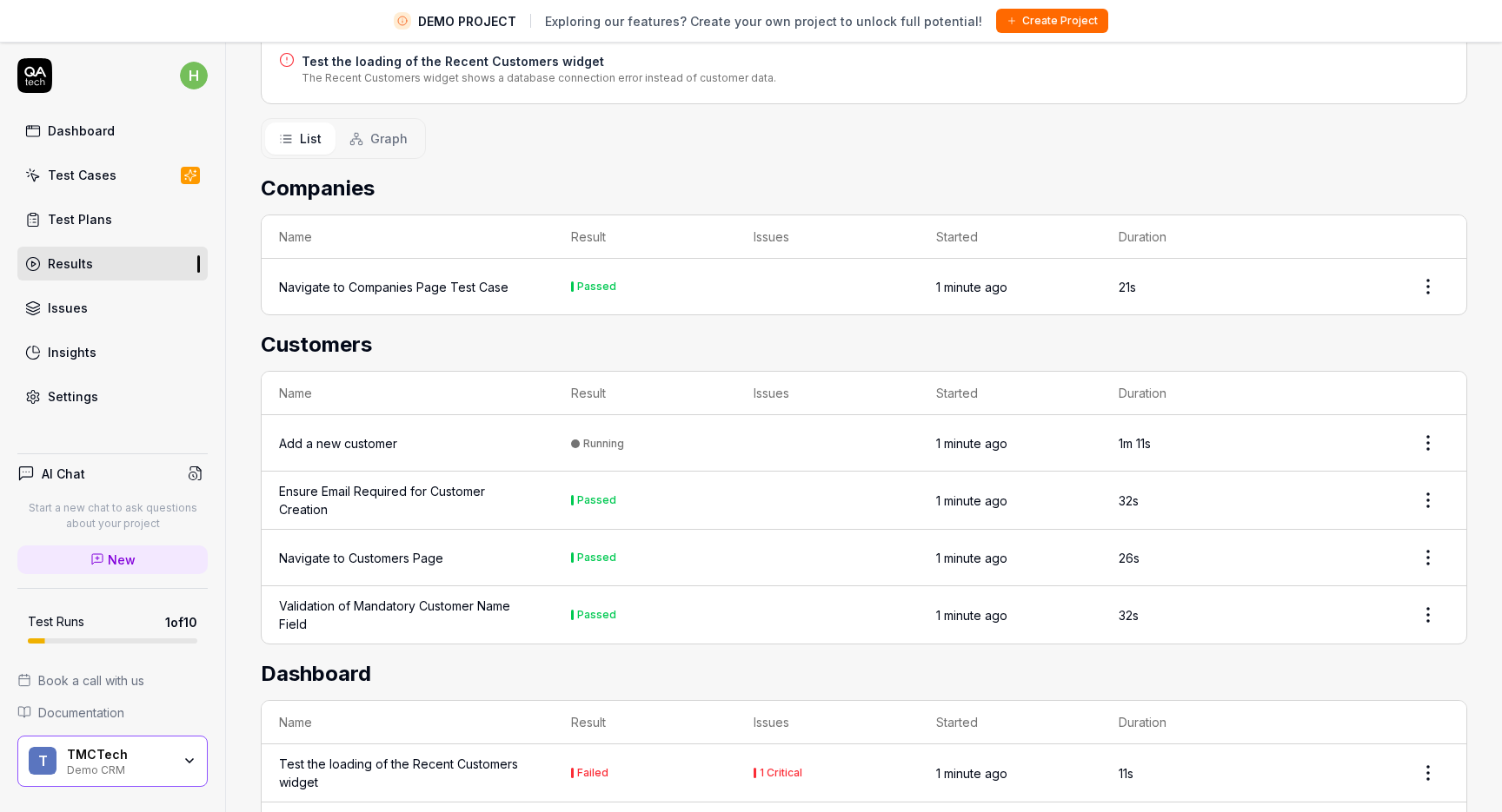
scroll to position [410, 0]
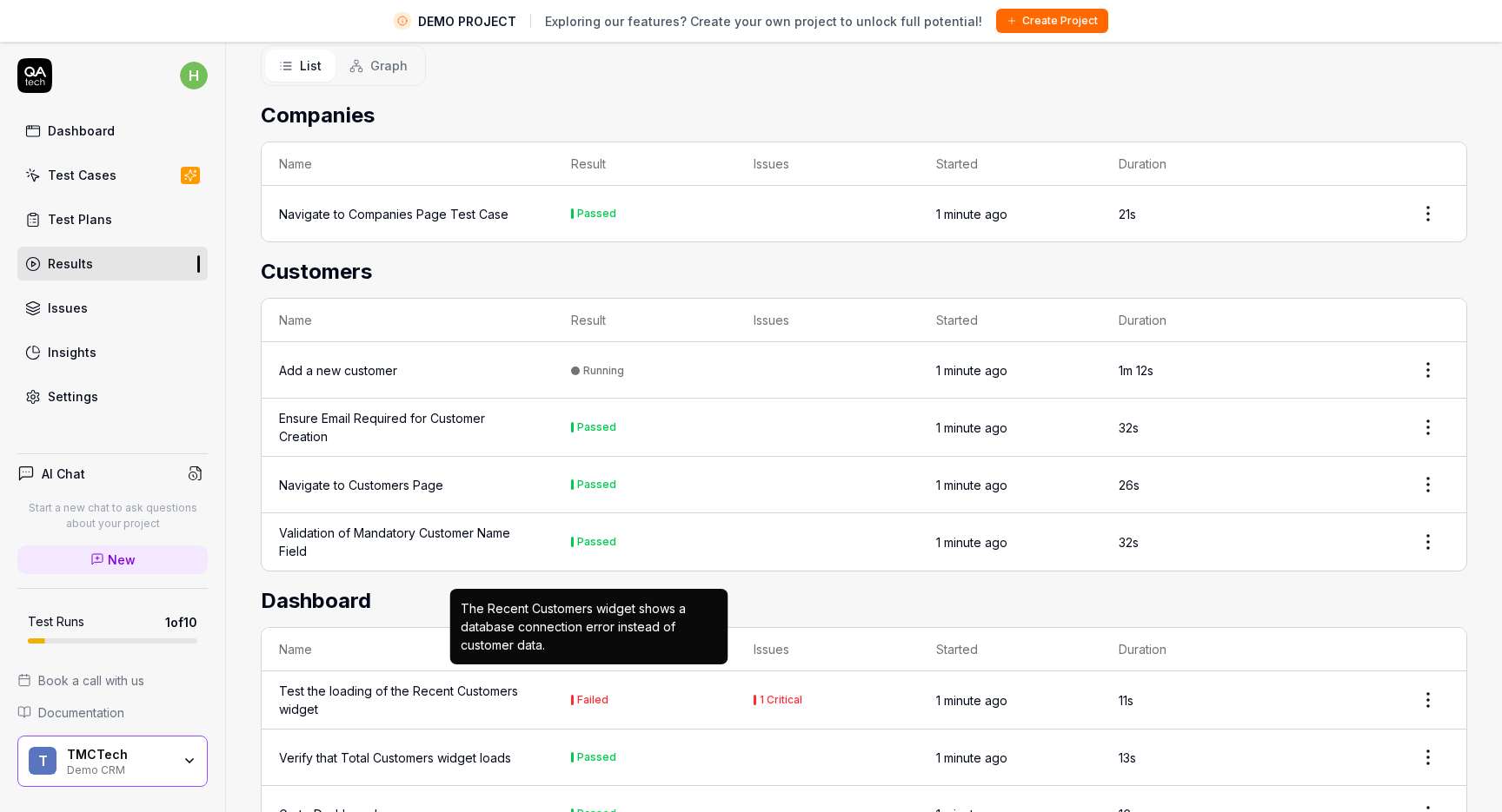
click at [575, 695] on div "Failed" at bounding box center [589, 700] width 37 height 11
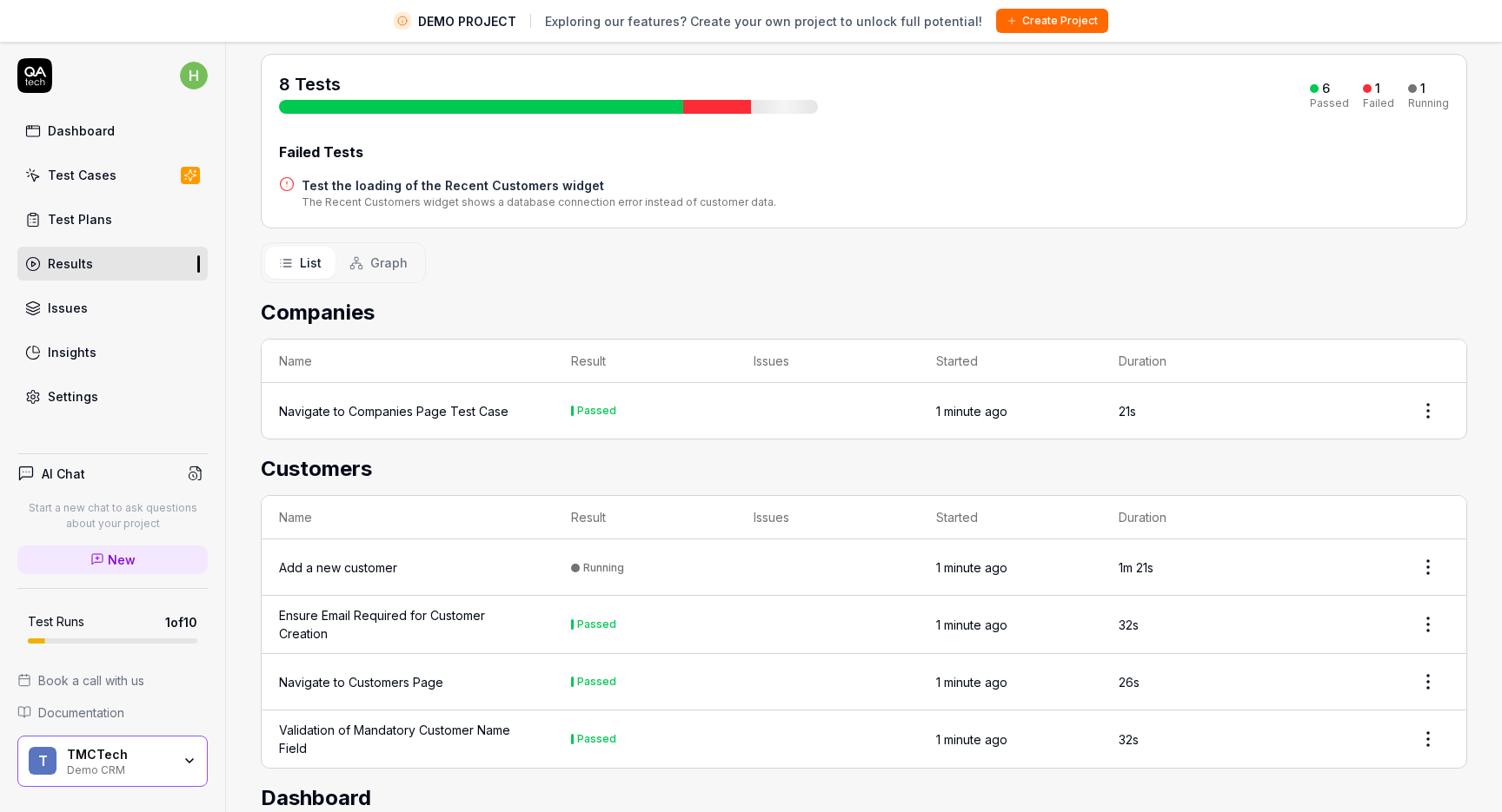
scroll to position [0, 0]
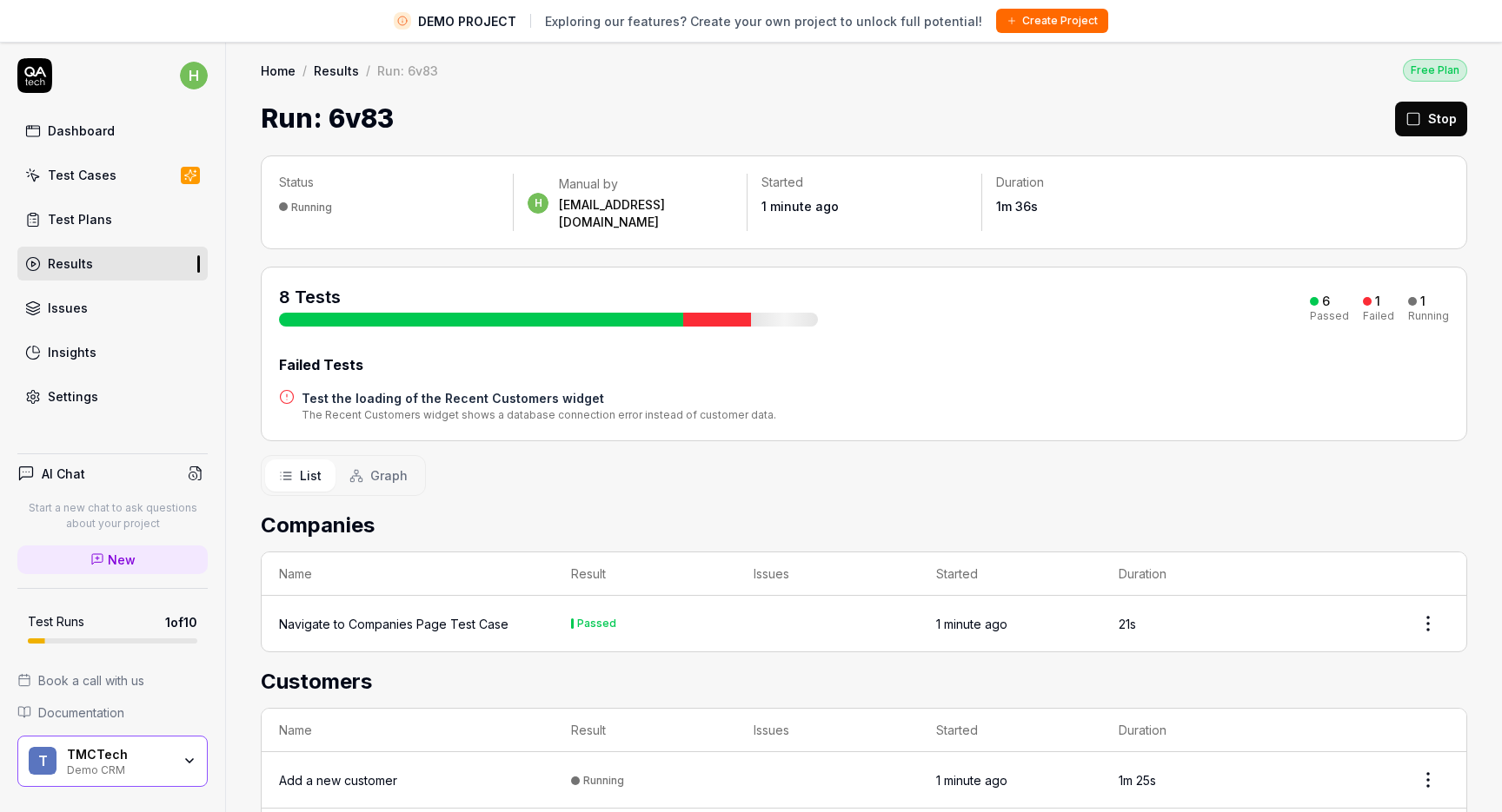
click at [119, 211] on link "Test Plans" at bounding box center [112, 218] width 191 height 34
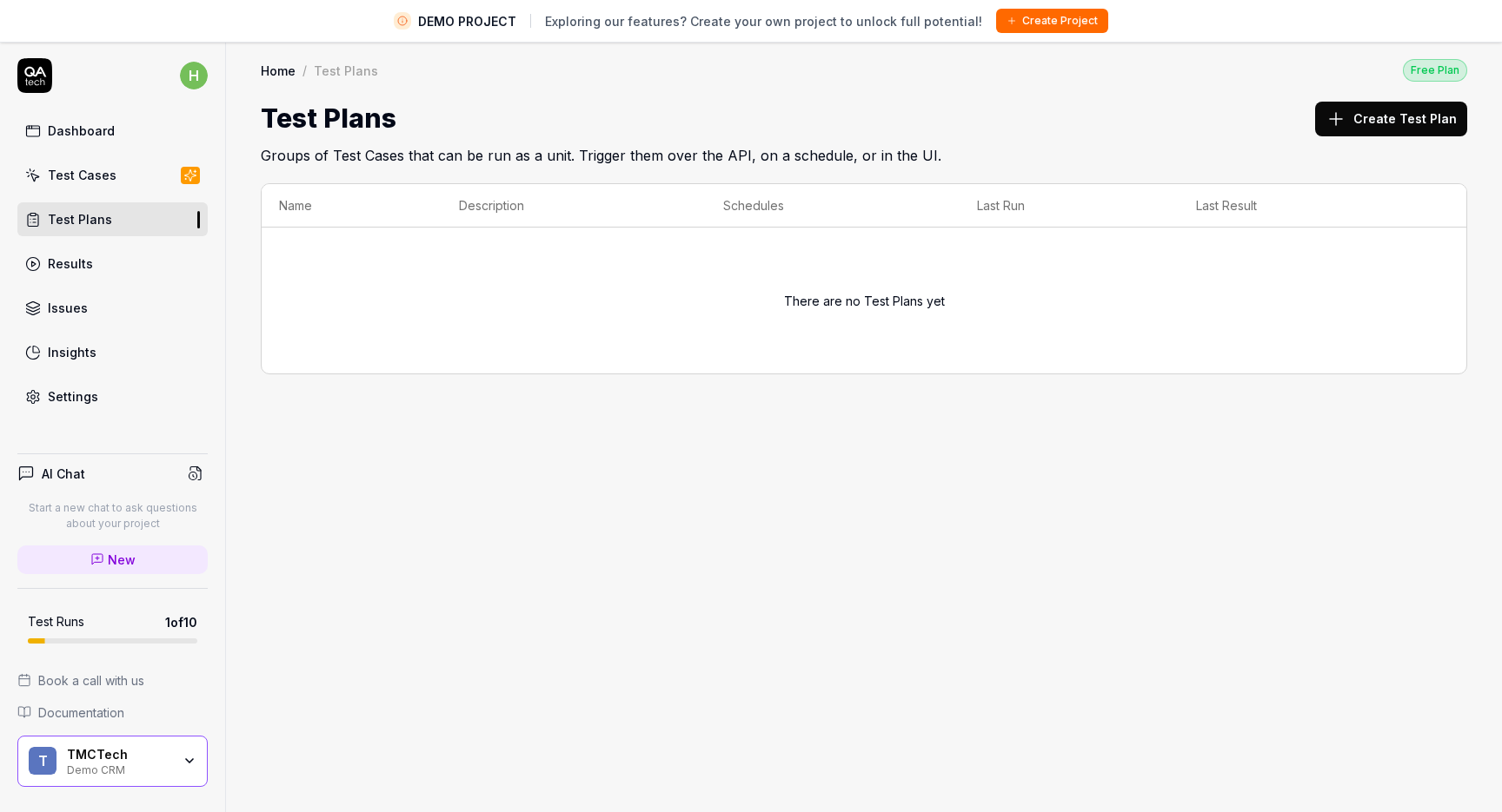
click at [112, 142] on link "Dashboard" at bounding box center [112, 130] width 191 height 34
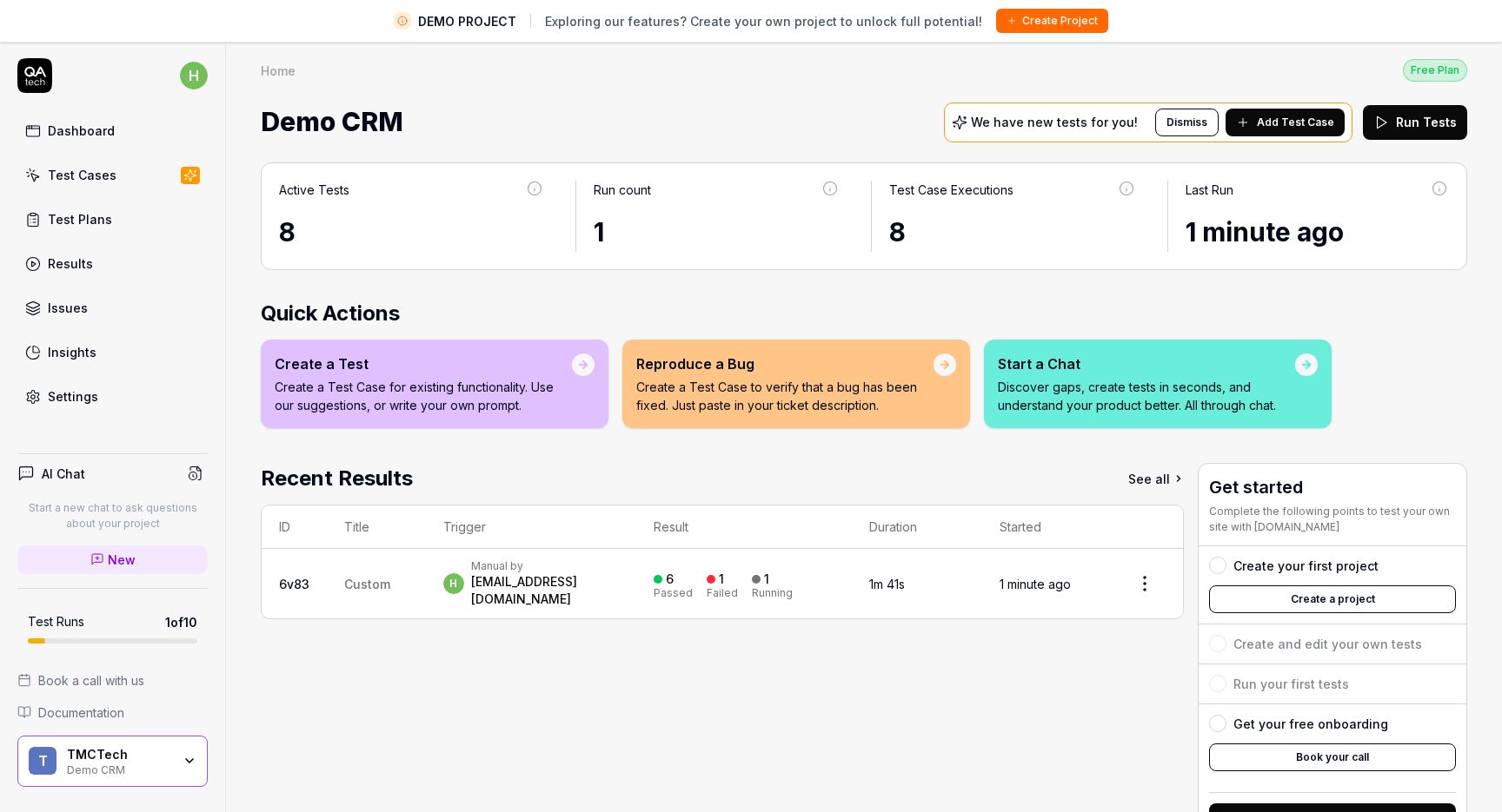
scroll to position [29, 0]
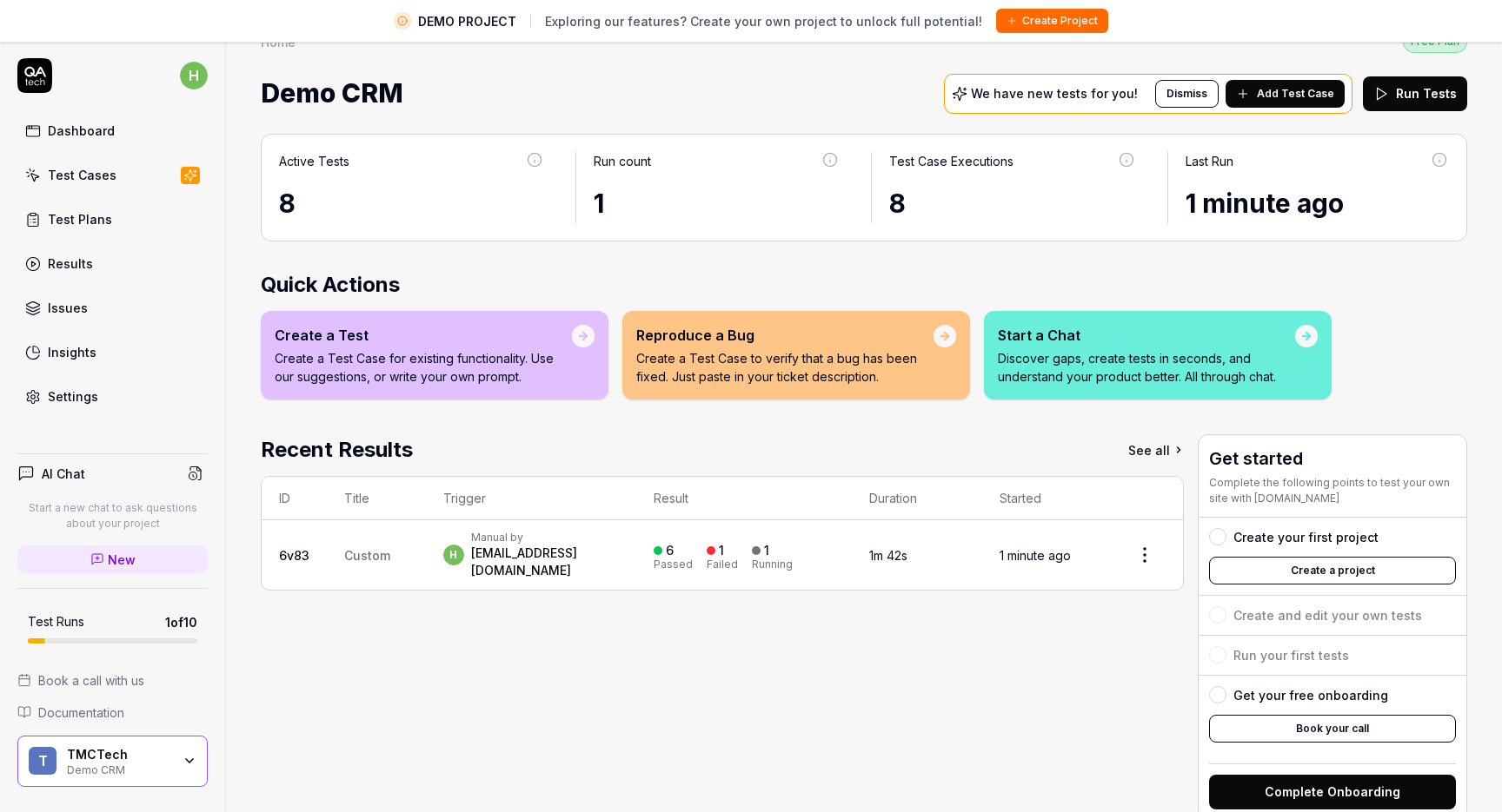
click at [529, 557] on div "[EMAIL_ADDRESS][DOMAIN_NAME]" at bounding box center [545, 562] width 148 height 34
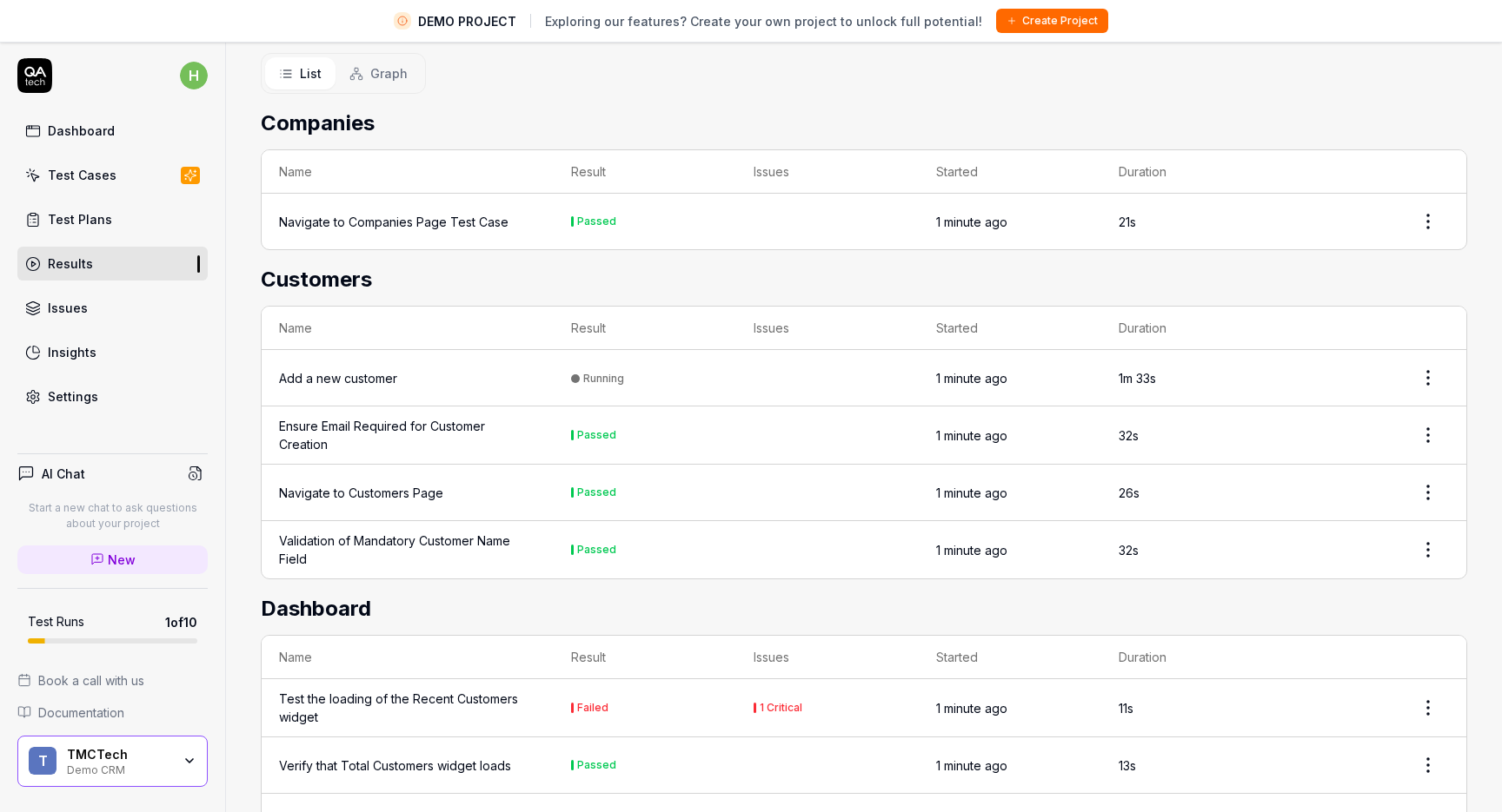
scroll to position [410, 0]
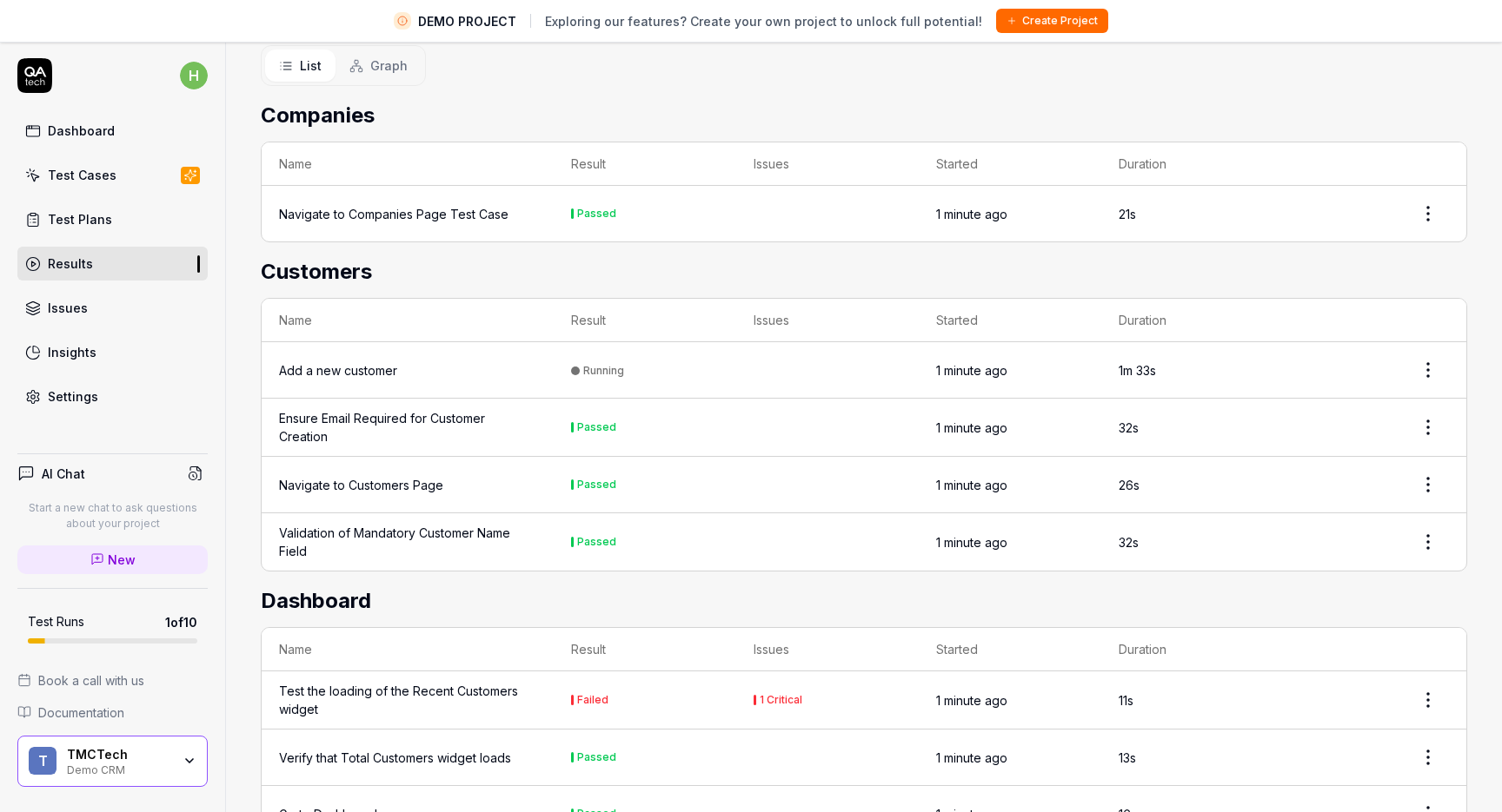
click at [517, 688] on div "Test the loading of the Recent Customers widget" at bounding box center [407, 700] width 258 height 36
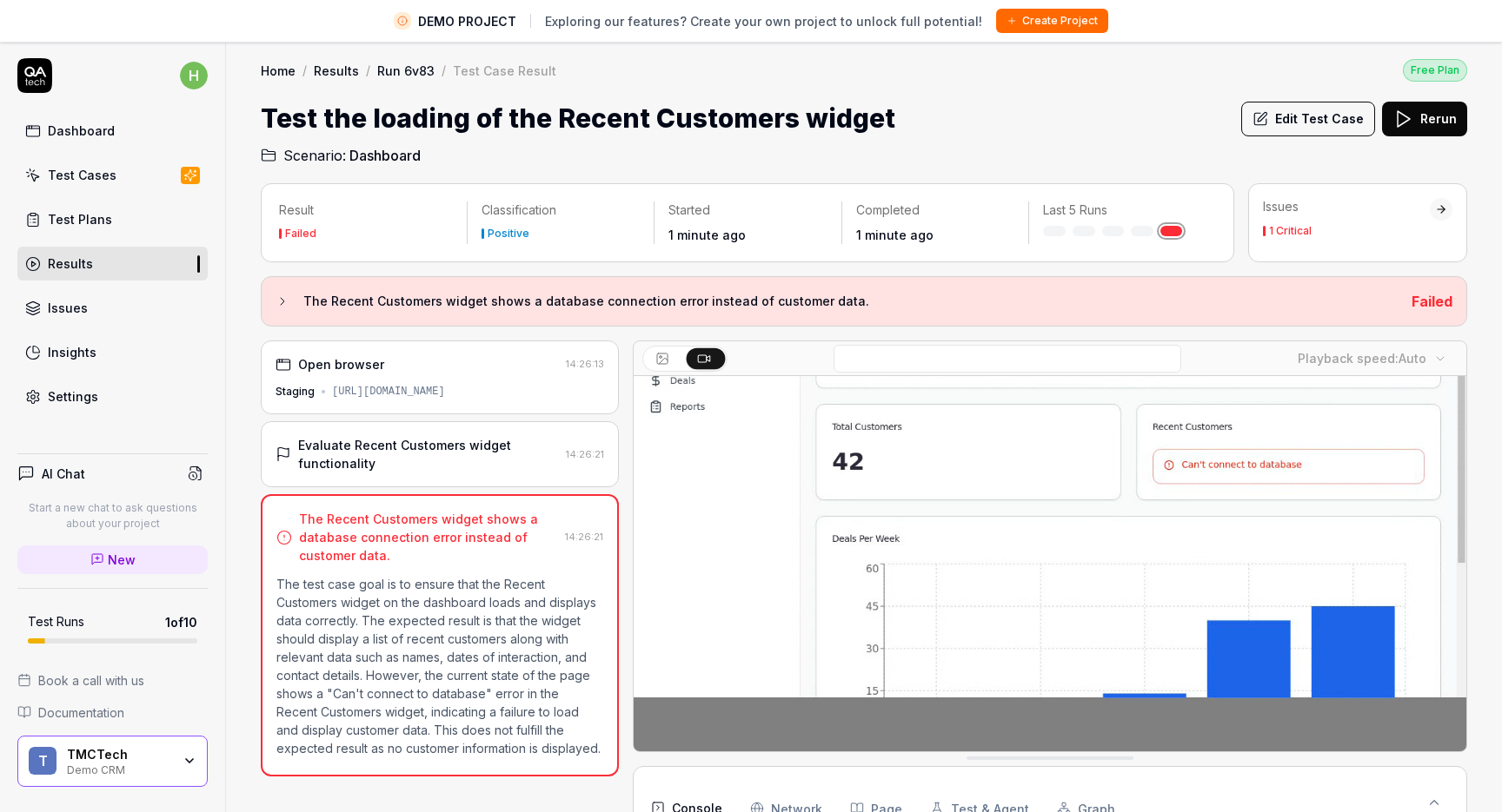
scroll to position [41, 0]
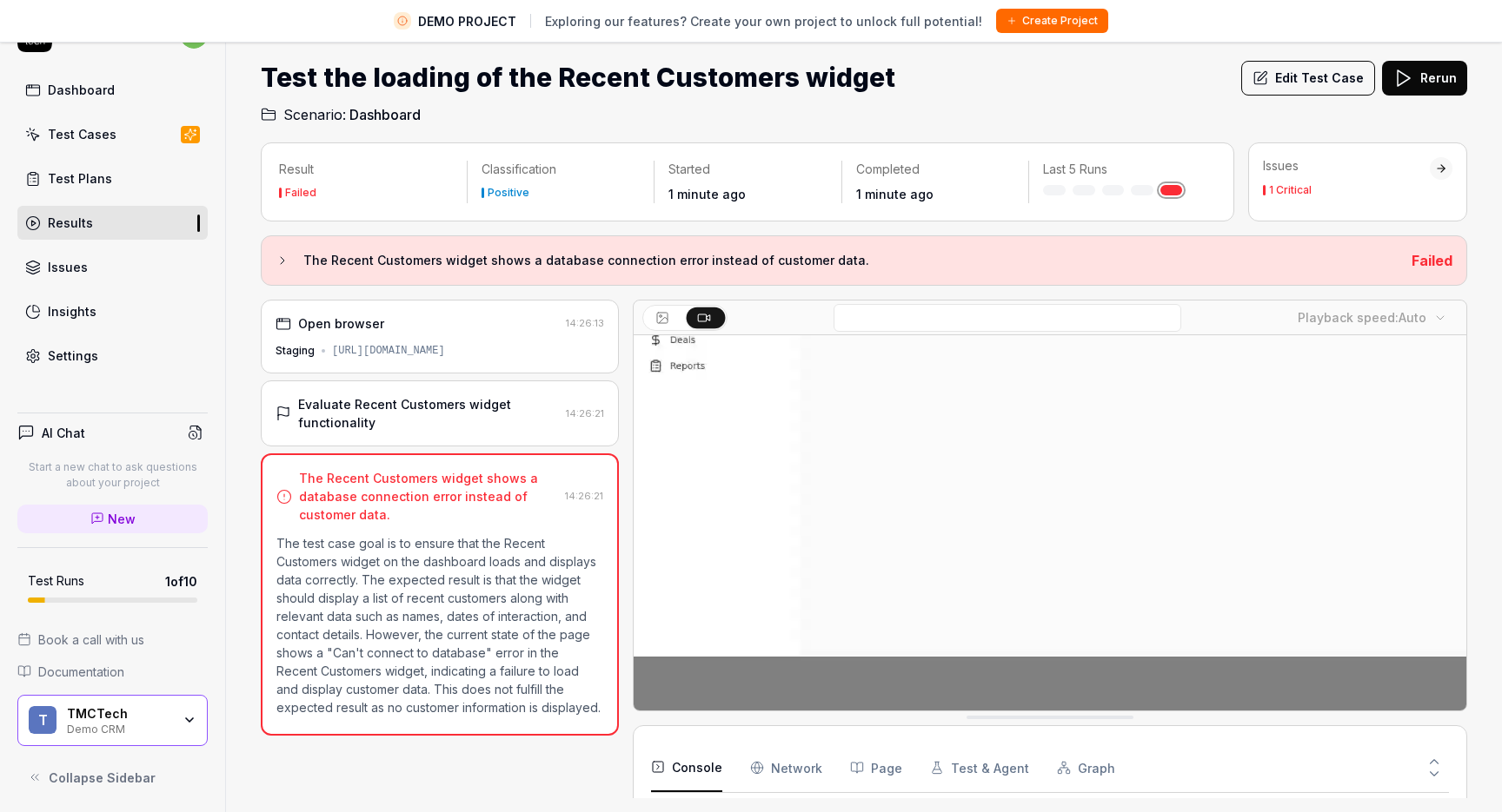
click at [742, 756] on div "Console Network Page Test & Agent Graph" at bounding box center [1050, 769] width 798 height 50
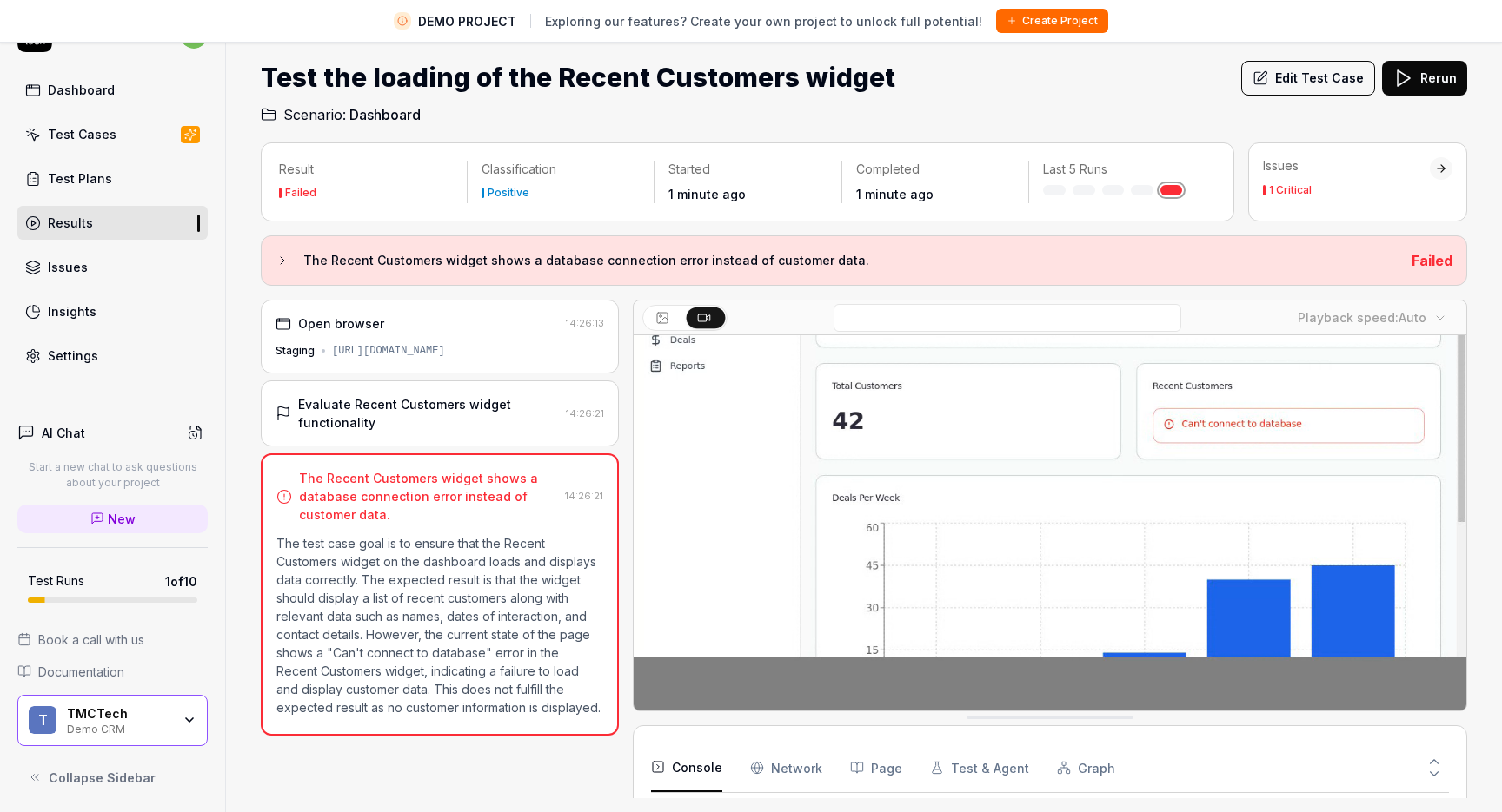
click at [754, 756] on Requests "Network" at bounding box center [785, 768] width 72 height 49
click at [857, 749] on button "Page" at bounding box center [876, 768] width 52 height 49
click at [940, 768] on button "Test & Agent" at bounding box center [979, 768] width 99 height 49
click at [1068, 755] on button "Graph" at bounding box center [1085, 768] width 58 height 49
click at [657, 301] on div "Playback speed: Auto" at bounding box center [1049, 318] width 832 height 34
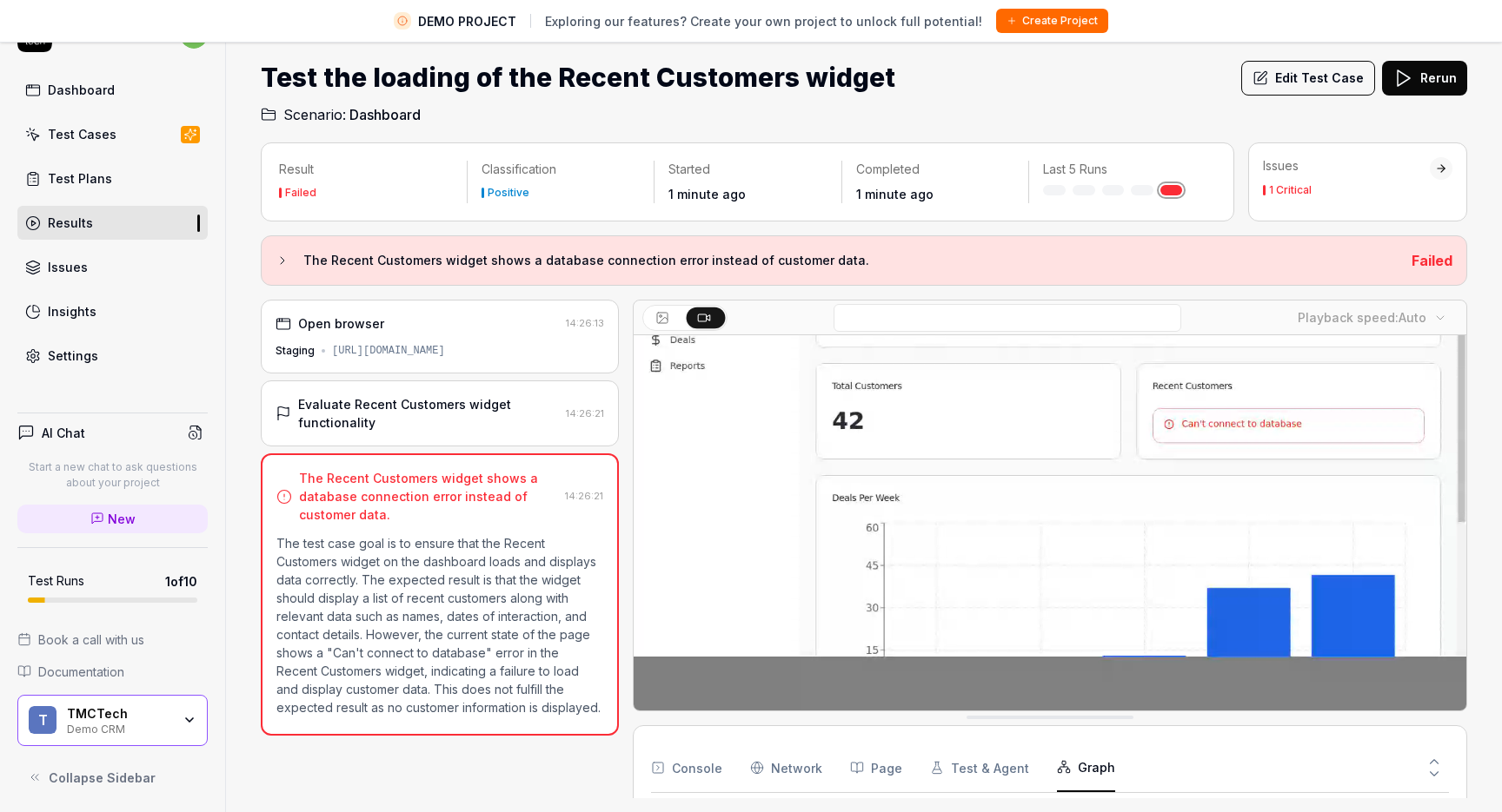
click at [661, 319] on icon at bounding box center [662, 318] width 14 height 14
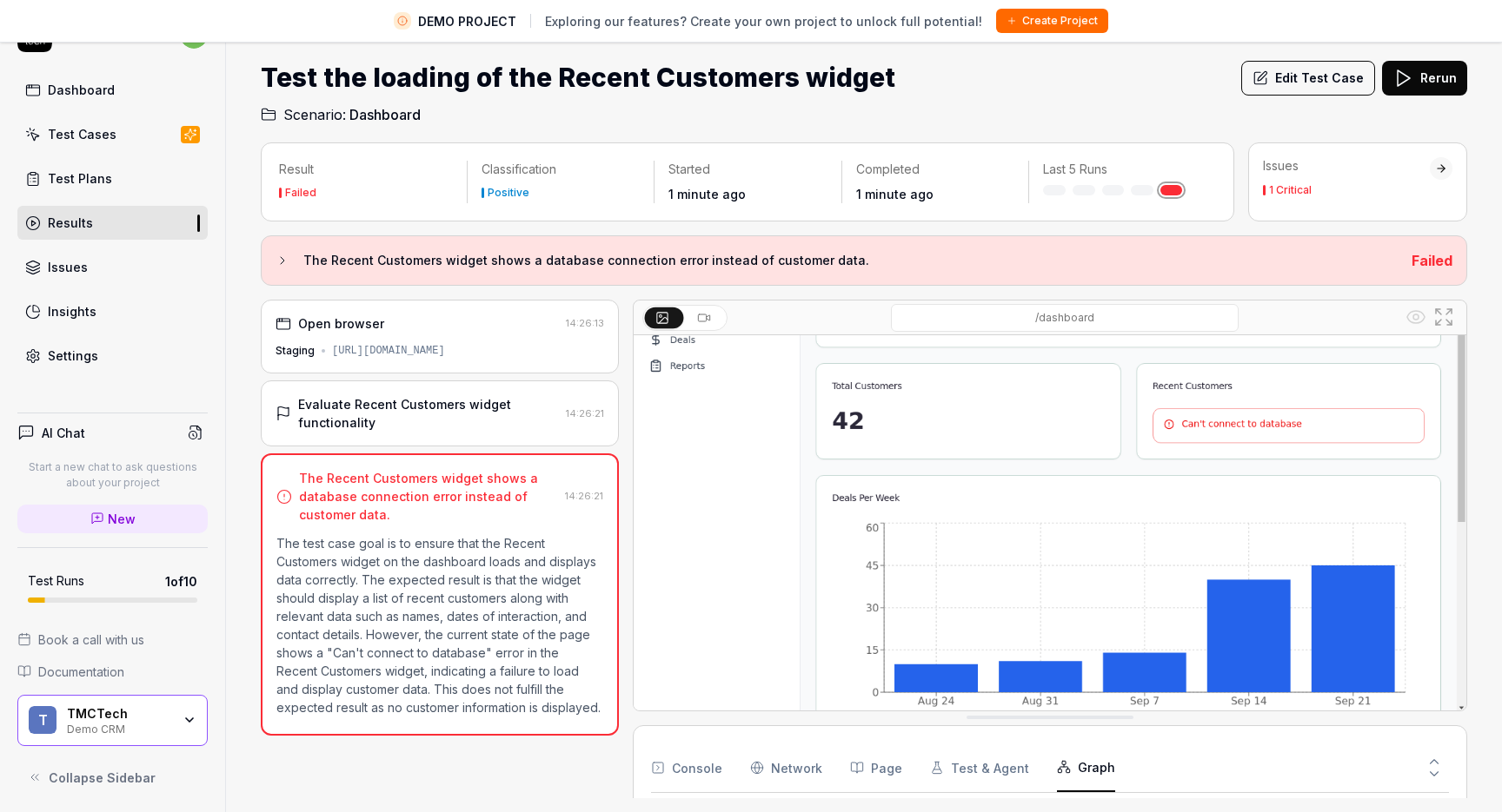
click at [707, 314] on icon at bounding box center [704, 318] width 14 height 14
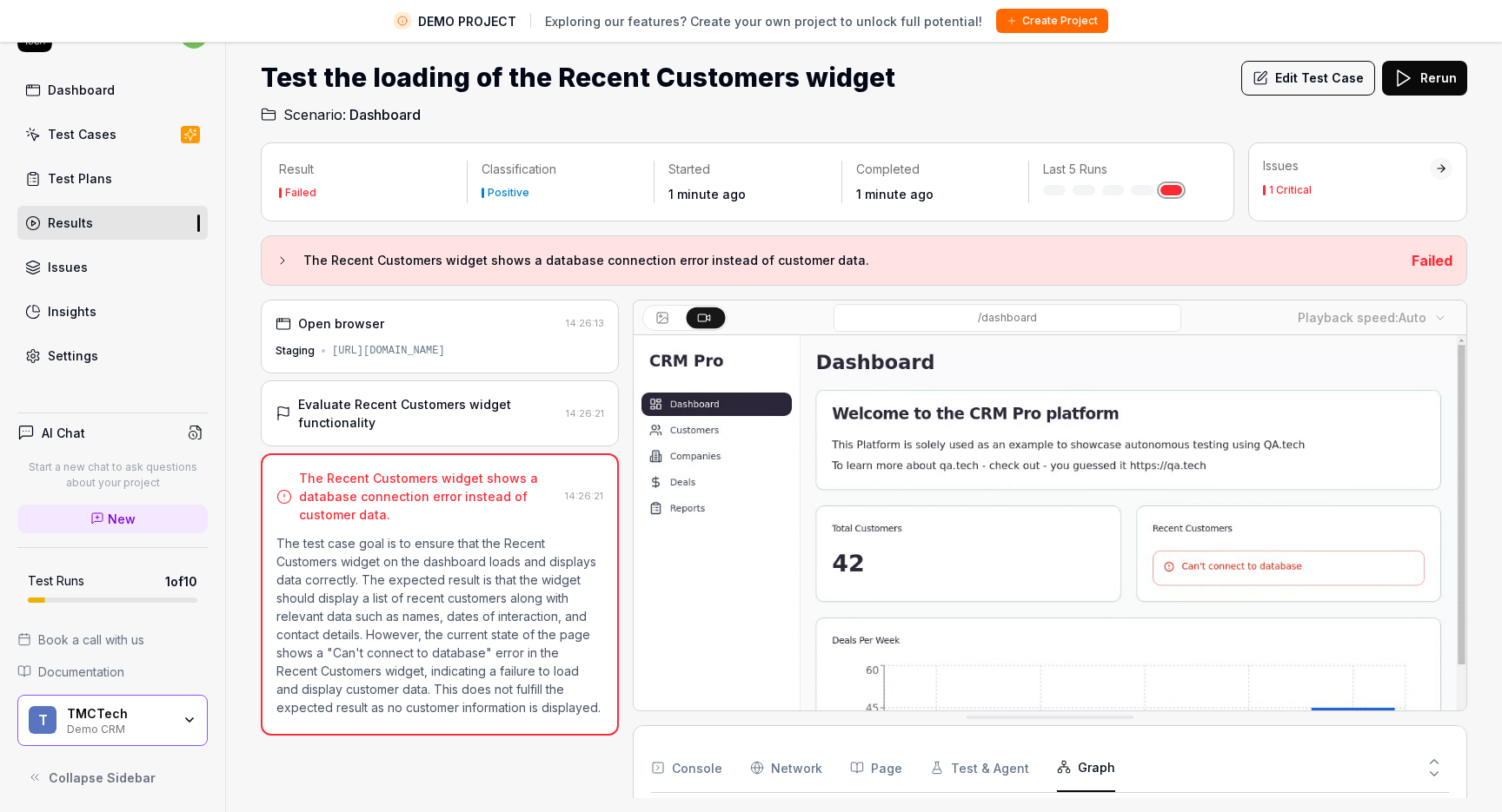
click at [673, 316] on button at bounding box center [664, 318] width 38 height 21
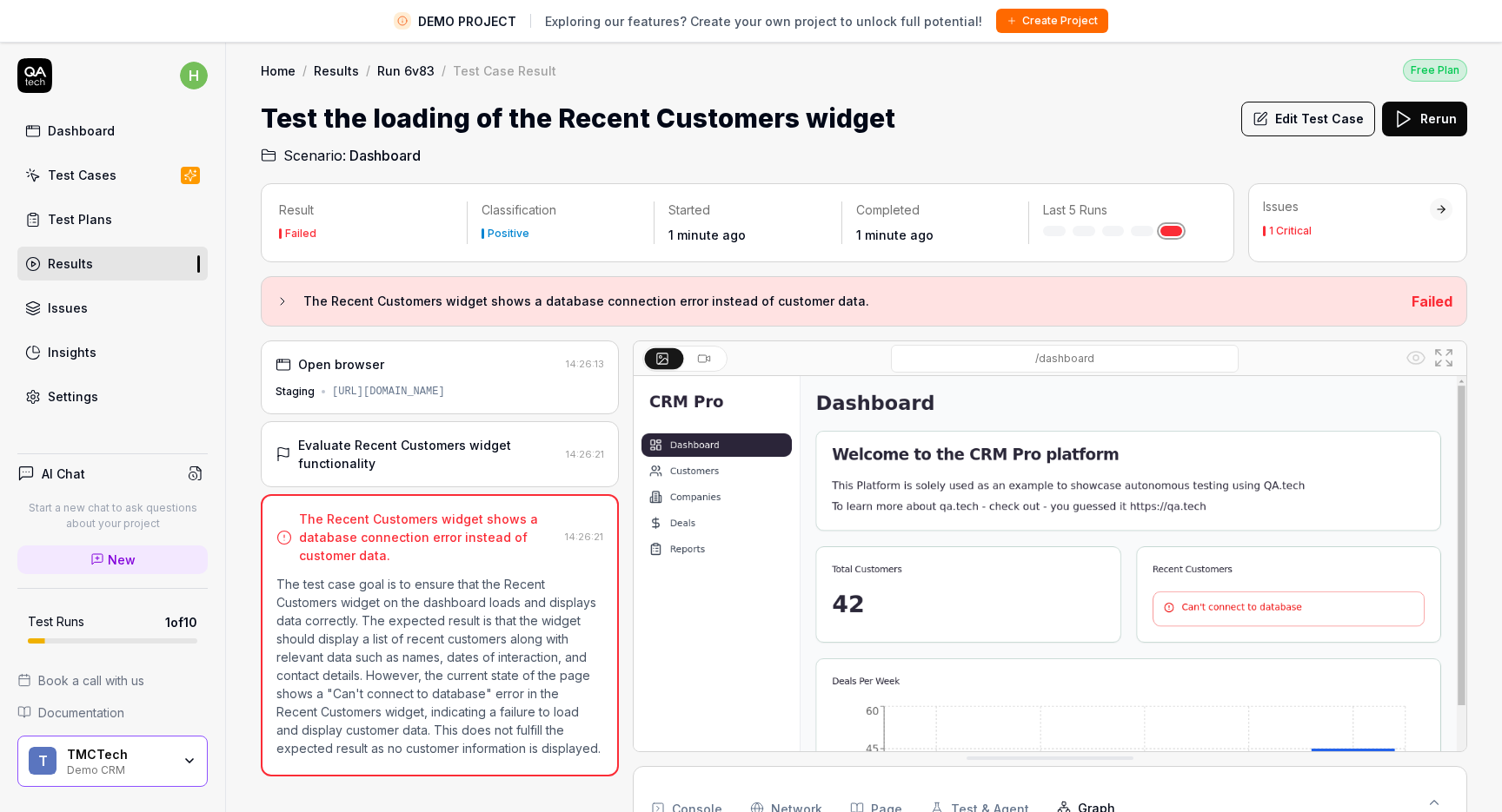
click at [141, 186] on link "Test Cases" at bounding box center [112, 174] width 191 height 34
click at [132, 134] on link "Dashboard" at bounding box center [112, 130] width 191 height 34
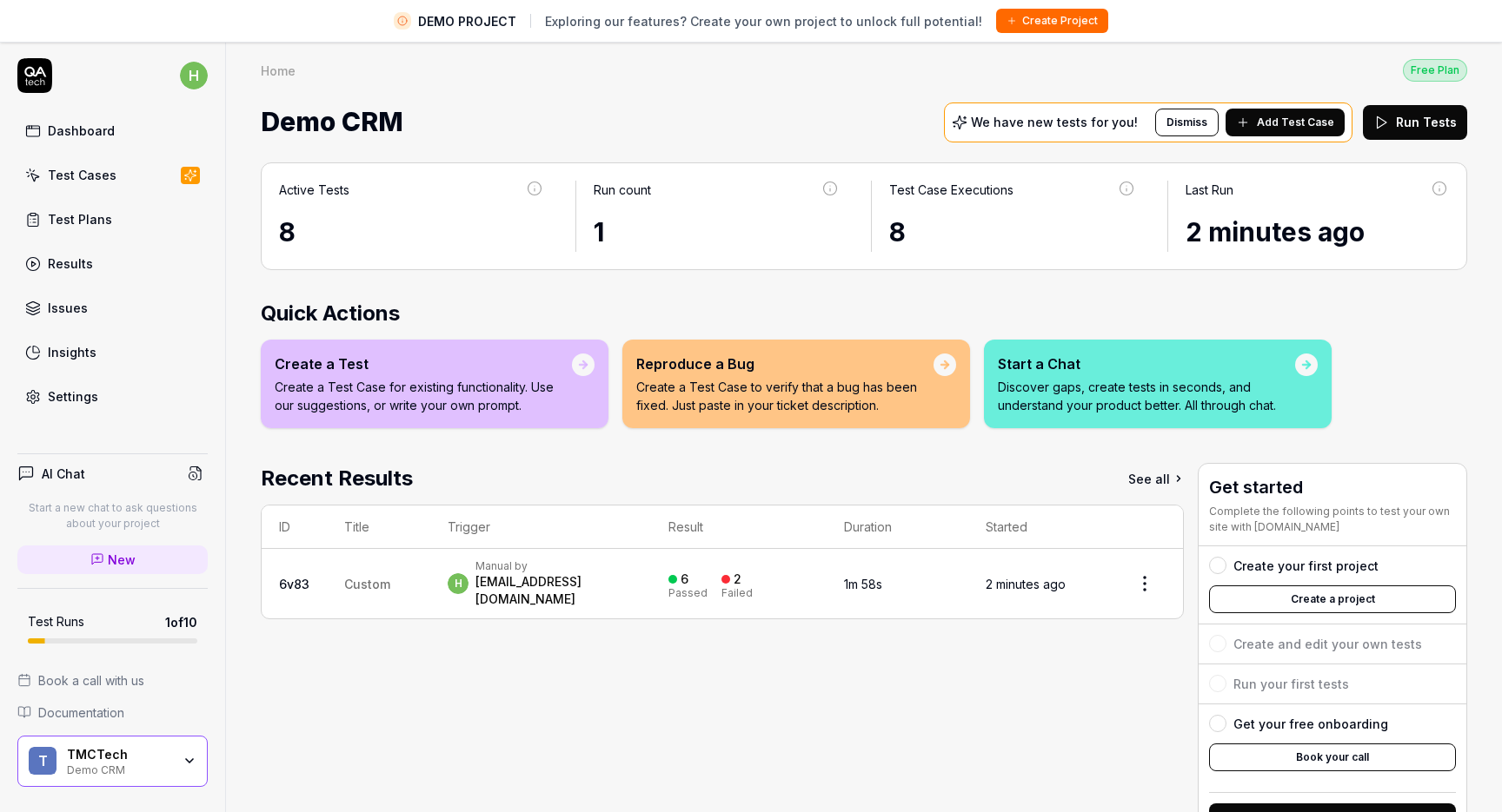
click at [407, 69] on div "Home Free Plan" at bounding box center [863, 70] width 1206 height 23
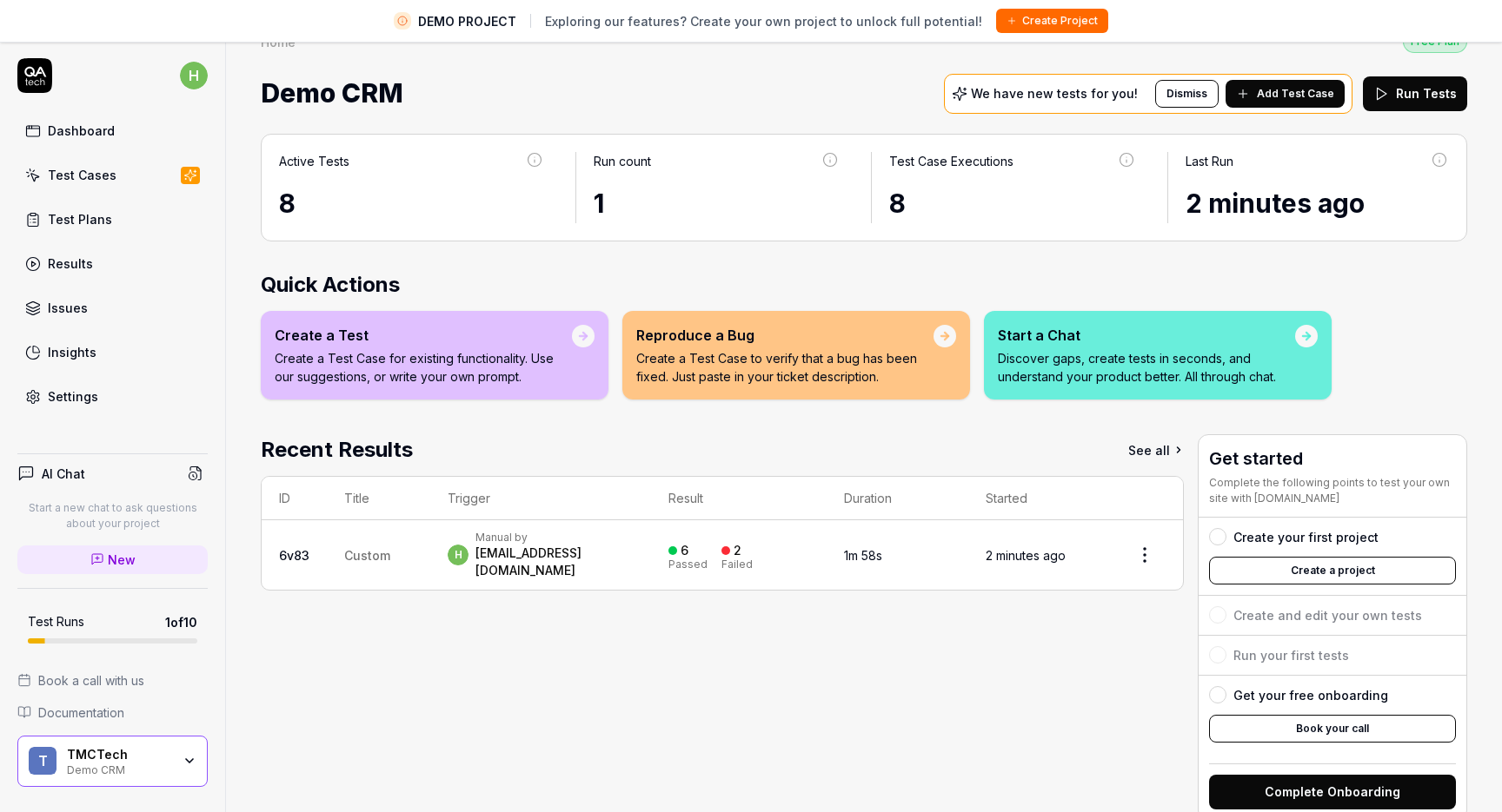
click at [1002, 325] on div "Start a Chat" at bounding box center [1147, 335] width 297 height 21
click at [1020, 361] on p "Discover gaps, create tests in seconds, and understand your product better. All…" at bounding box center [1147, 368] width 297 height 36
click at [1302, 330] on div at bounding box center [1306, 336] width 12 height 12
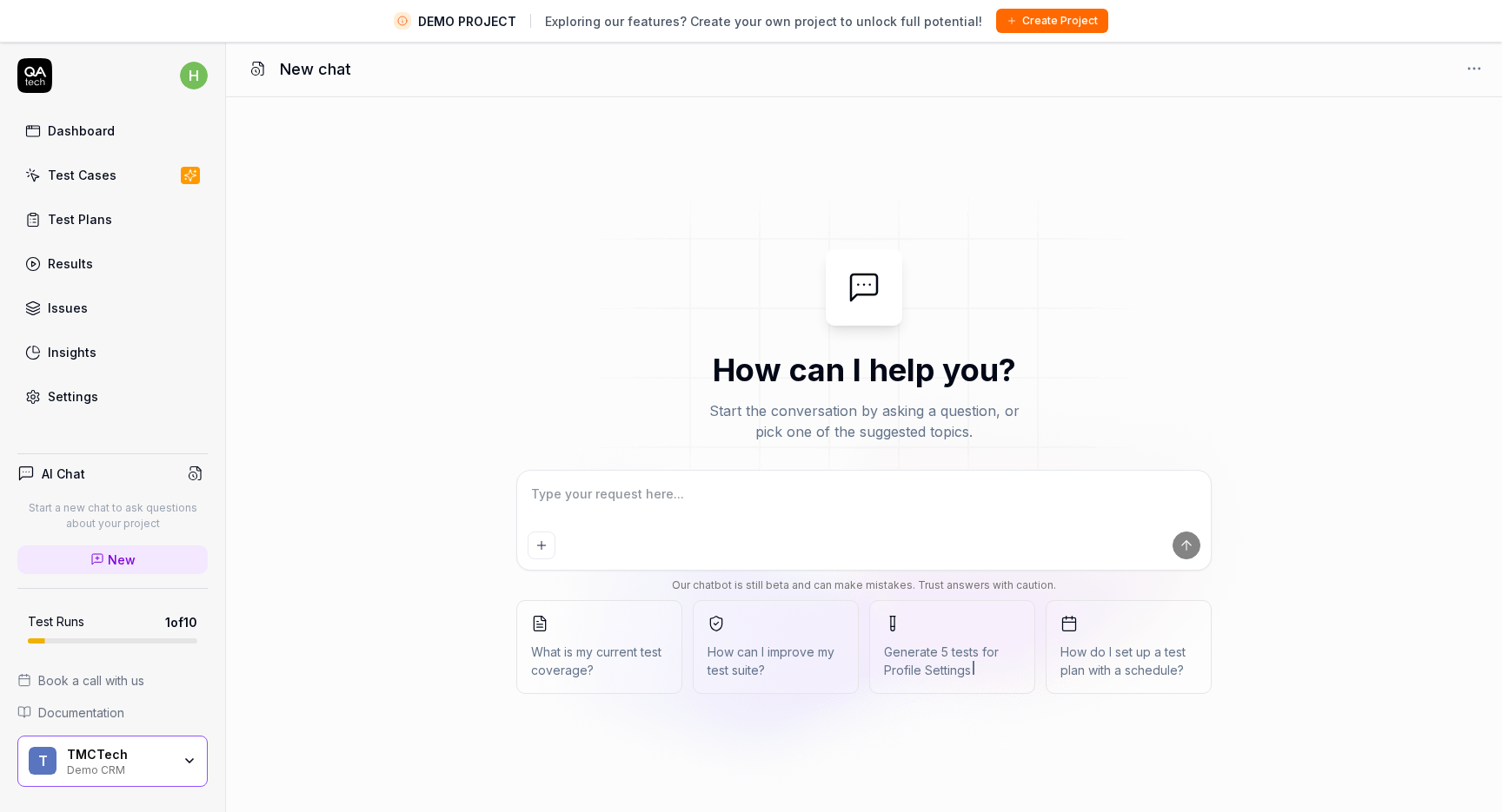
click at [132, 183] on link "Test Cases" at bounding box center [112, 174] width 191 height 34
click at [96, 252] on link "Results" at bounding box center [112, 263] width 191 height 34
type textarea "*"
click at [127, 148] on div "Dashboard Test Cases Test Plans Results Issues Insights Settings" at bounding box center [112, 263] width 191 height 300
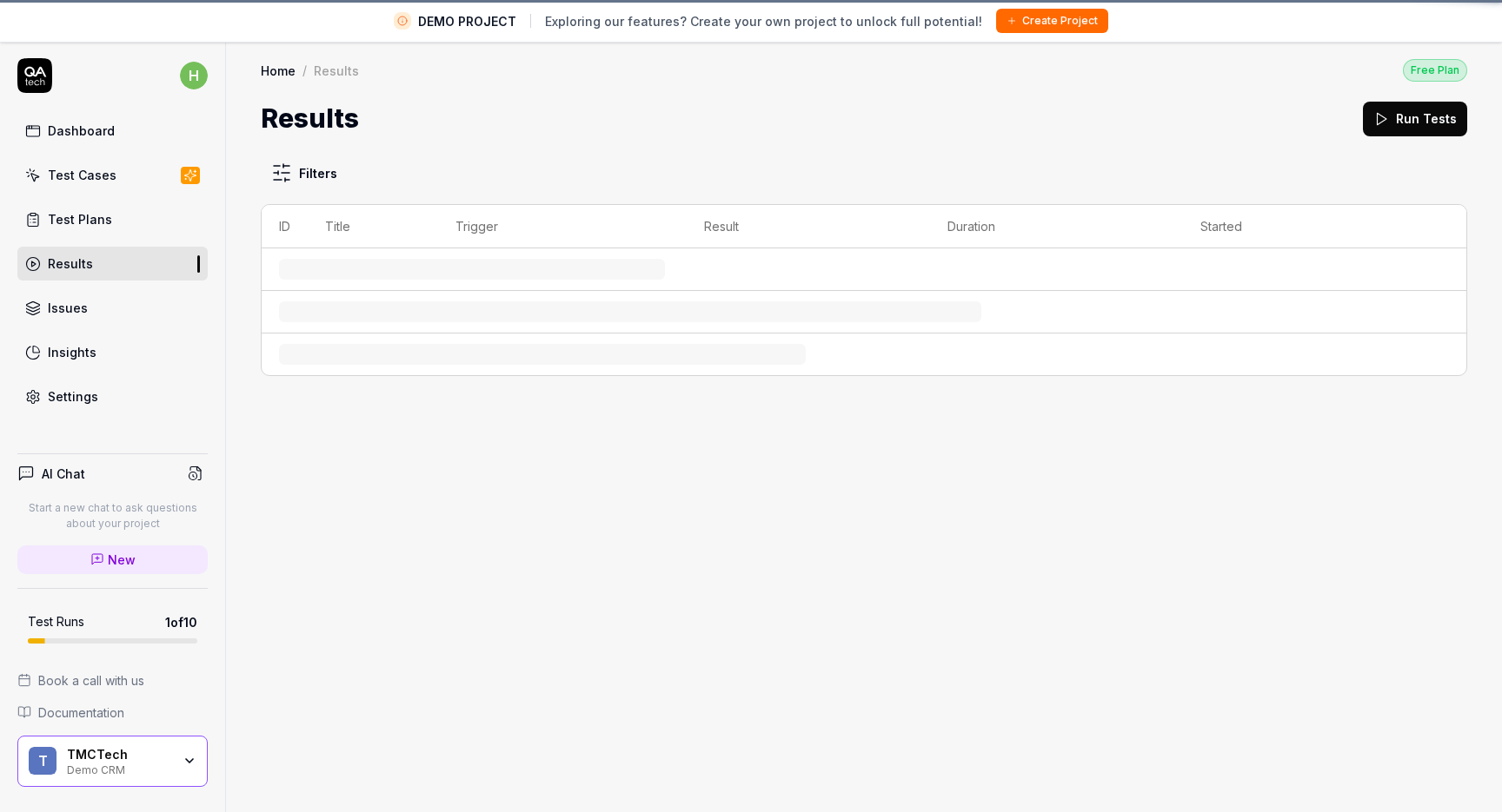
click at [138, 131] on link "Dashboard" at bounding box center [112, 130] width 191 height 34
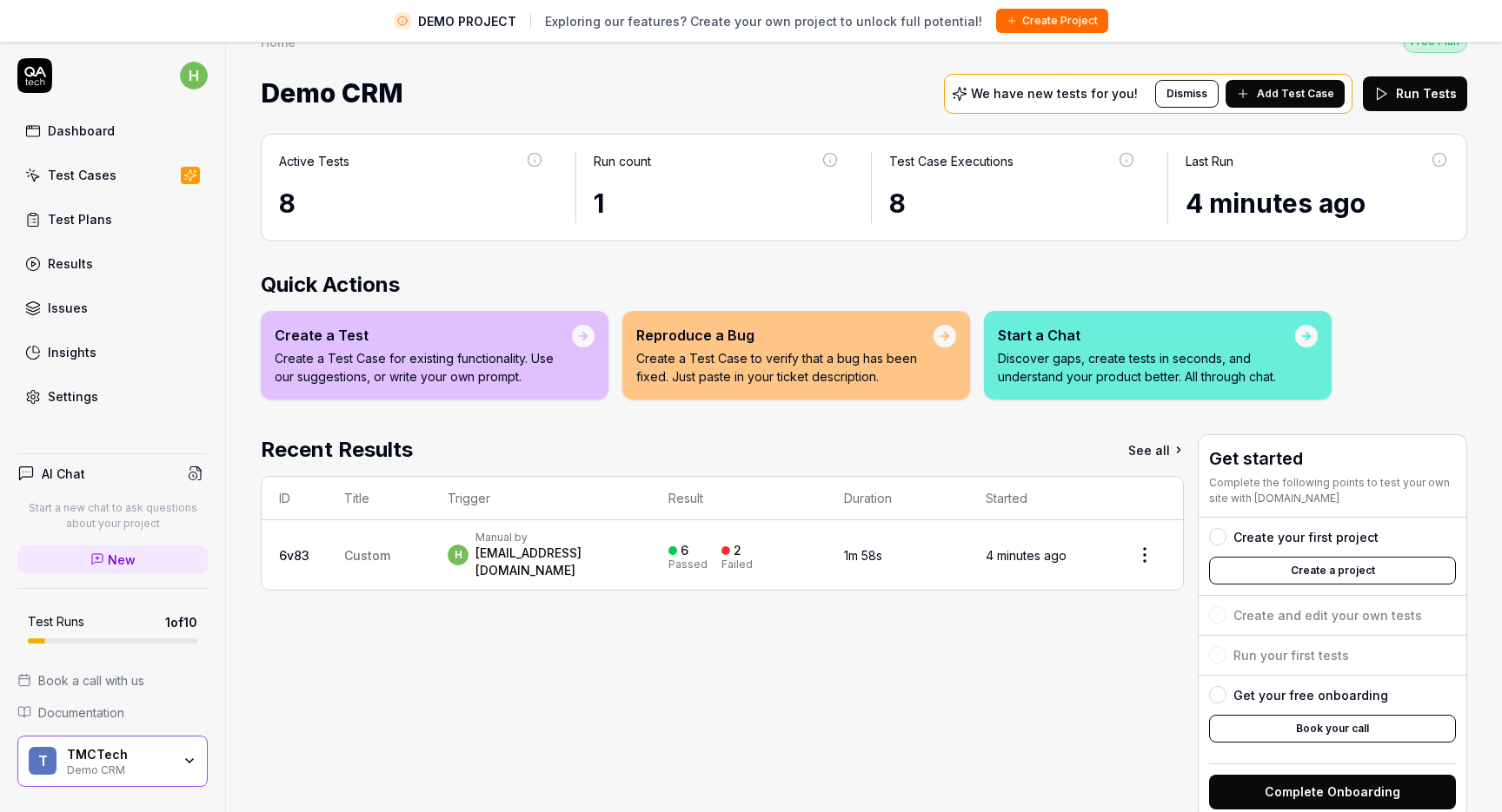
click at [135, 158] on link "Test Cases" at bounding box center [112, 174] width 191 height 34
click at [138, 141] on link "Dashboard" at bounding box center [112, 130] width 191 height 34
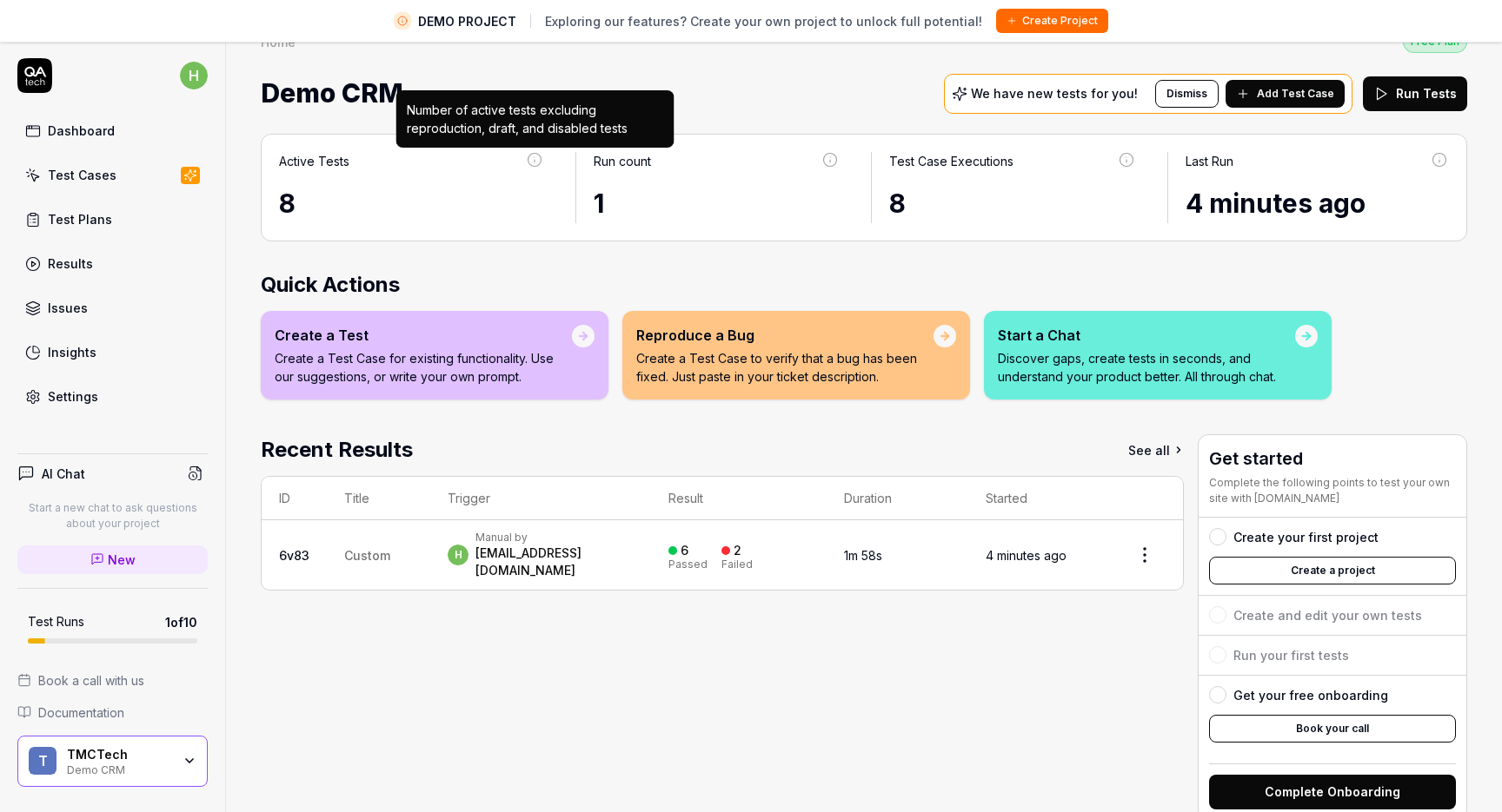
click at [529, 160] on icon at bounding box center [535, 160] width 15 height 15
